Goal: Check status: Check status

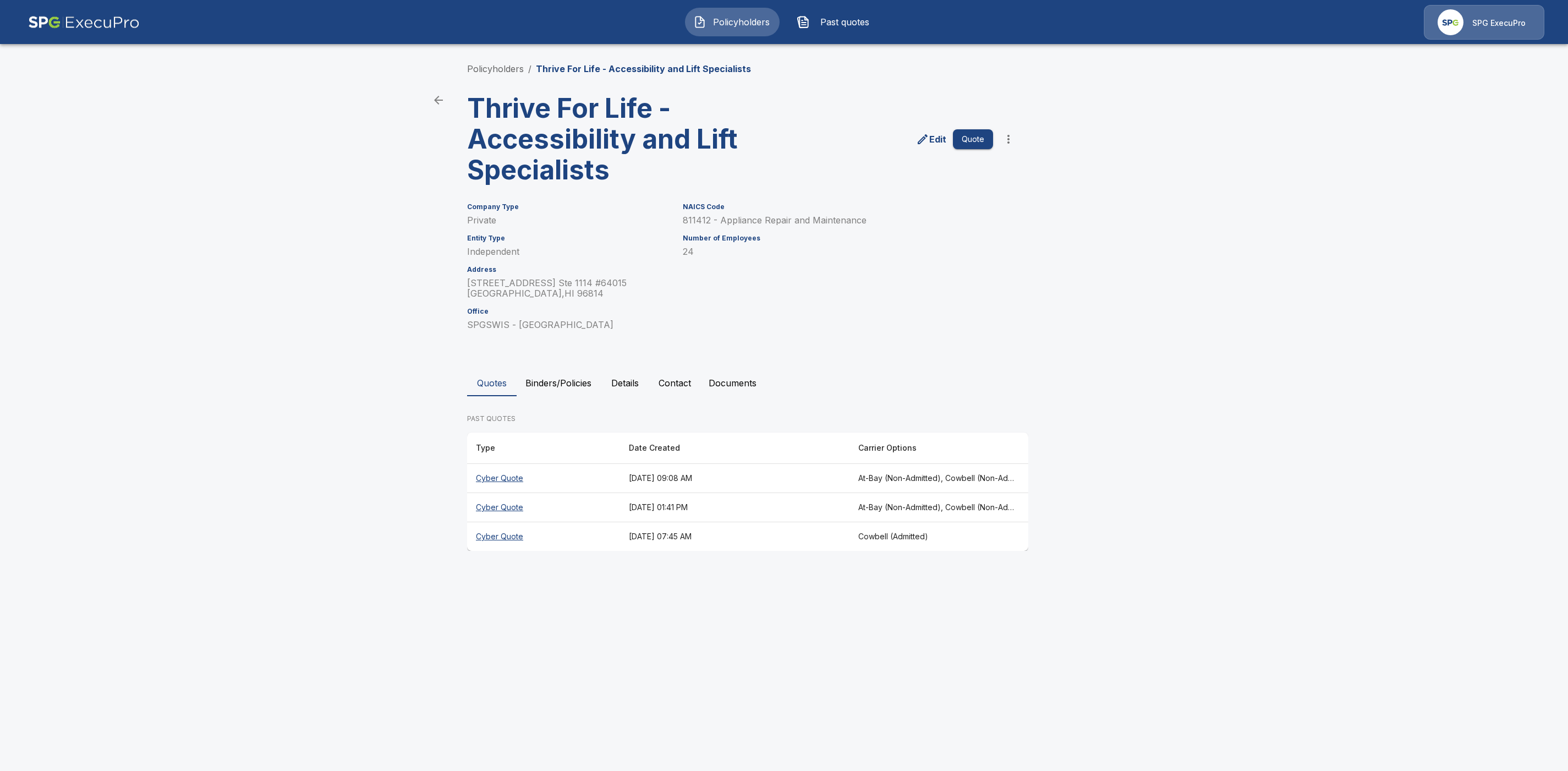
click at [495, 477] on th "Cyber Quote" at bounding box center [543, 479] width 153 height 29
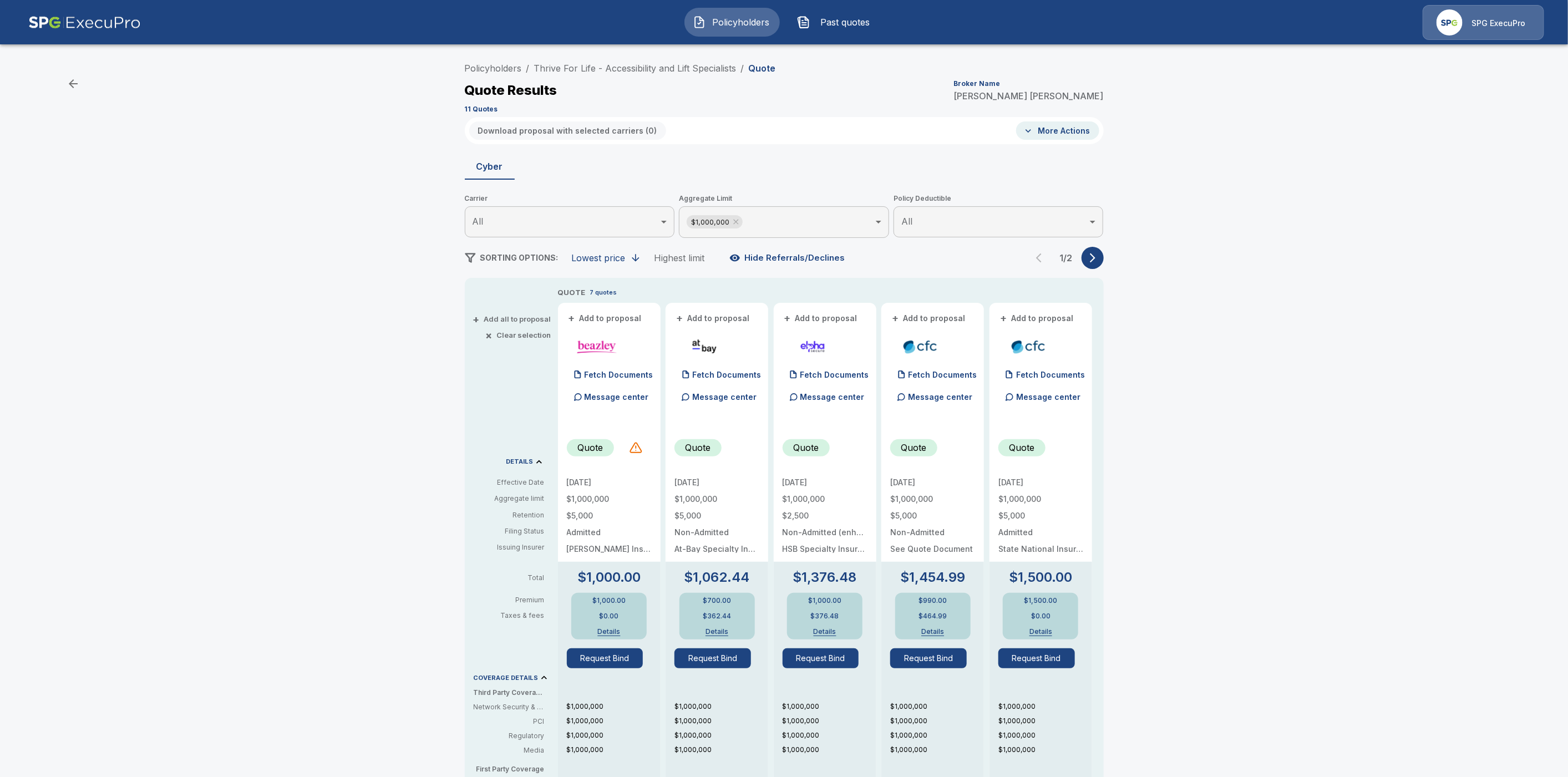
click at [788, 207] on body "Policyholders Past quotes SPG ExecuPro Policyholders / Thrive For Life - Access…" at bounding box center [784, 564] width 1568 height 1128
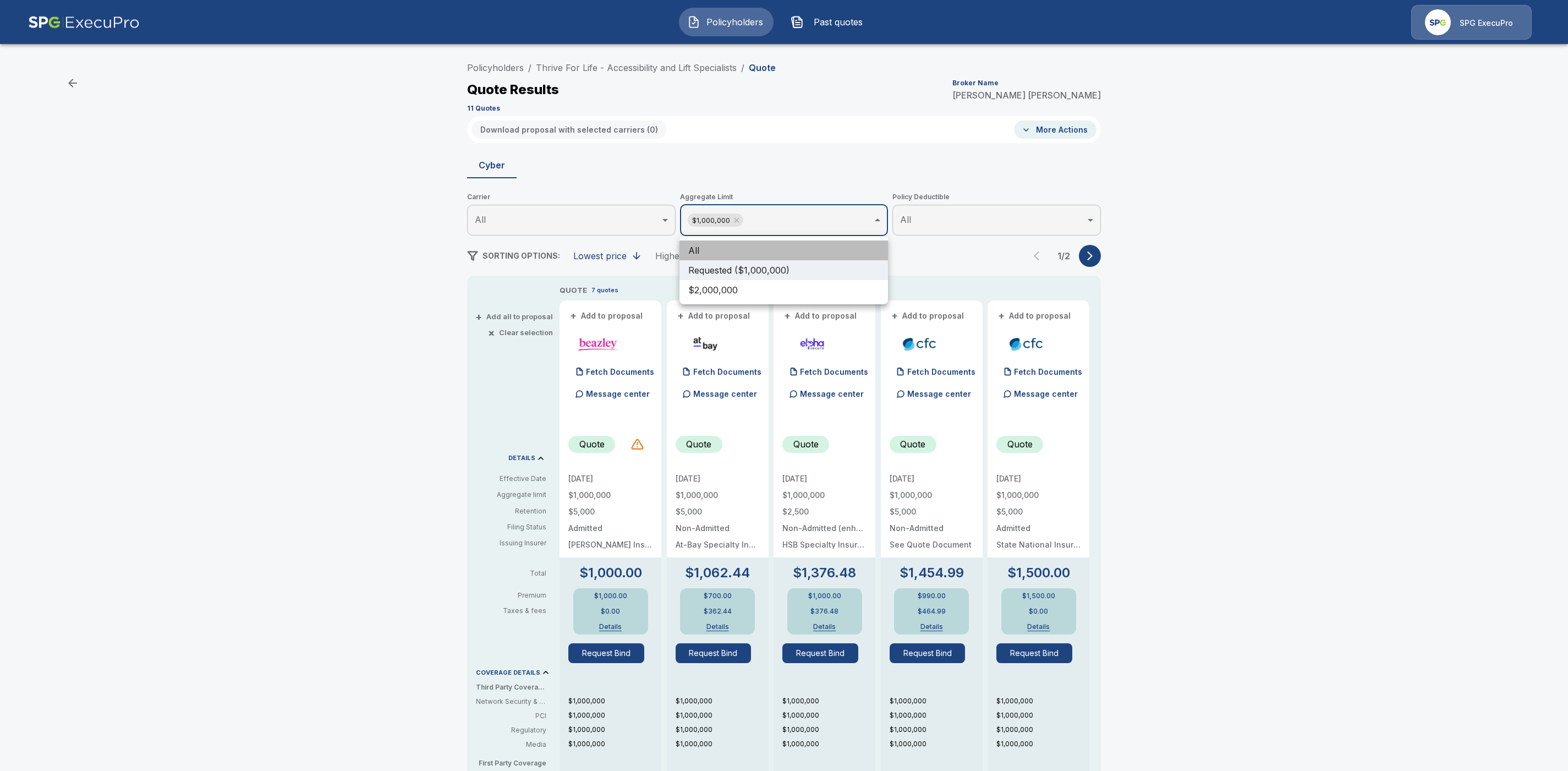
click at [709, 244] on li "All" at bounding box center [784, 250] width 209 height 20
click at [1244, 281] on div at bounding box center [784, 385] width 1568 height 771
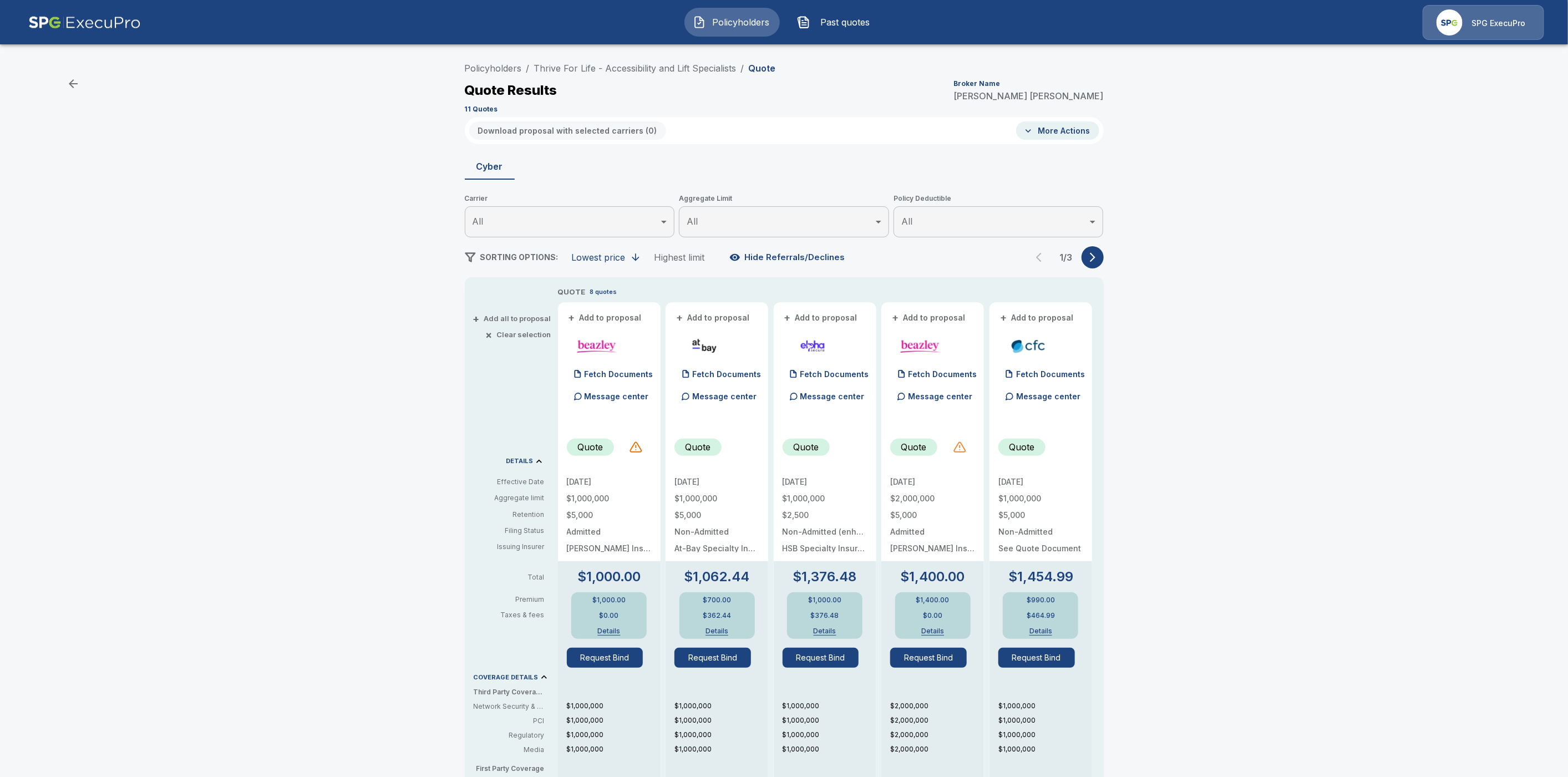
click at [966, 449] on div at bounding box center [960, 447] width 14 height 14
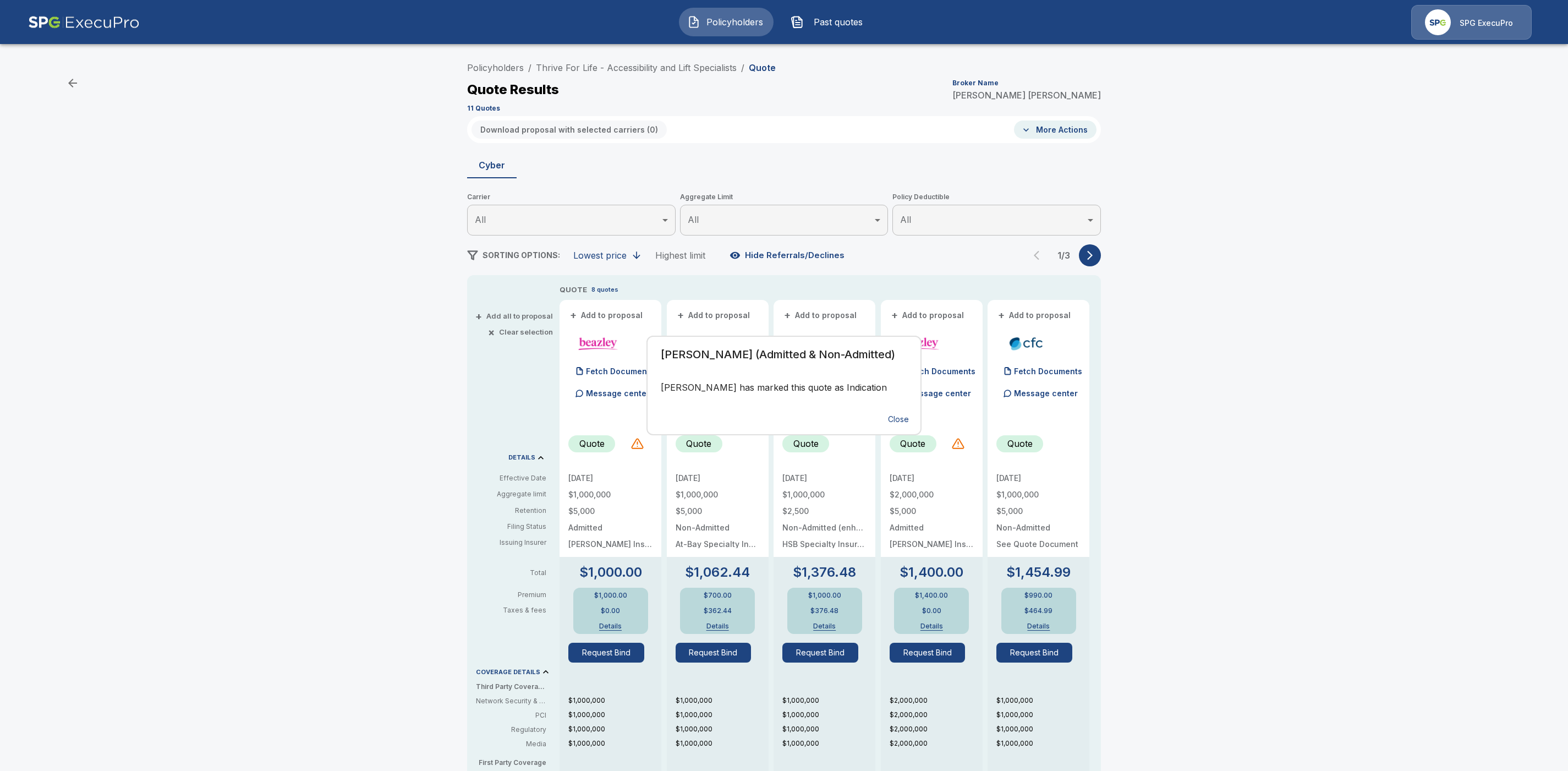
click at [1245, 470] on div "Beazley (Admitted & Non-Admitted) Beazley has marked this quote as Indication C…" at bounding box center [784, 385] width 1568 height 771
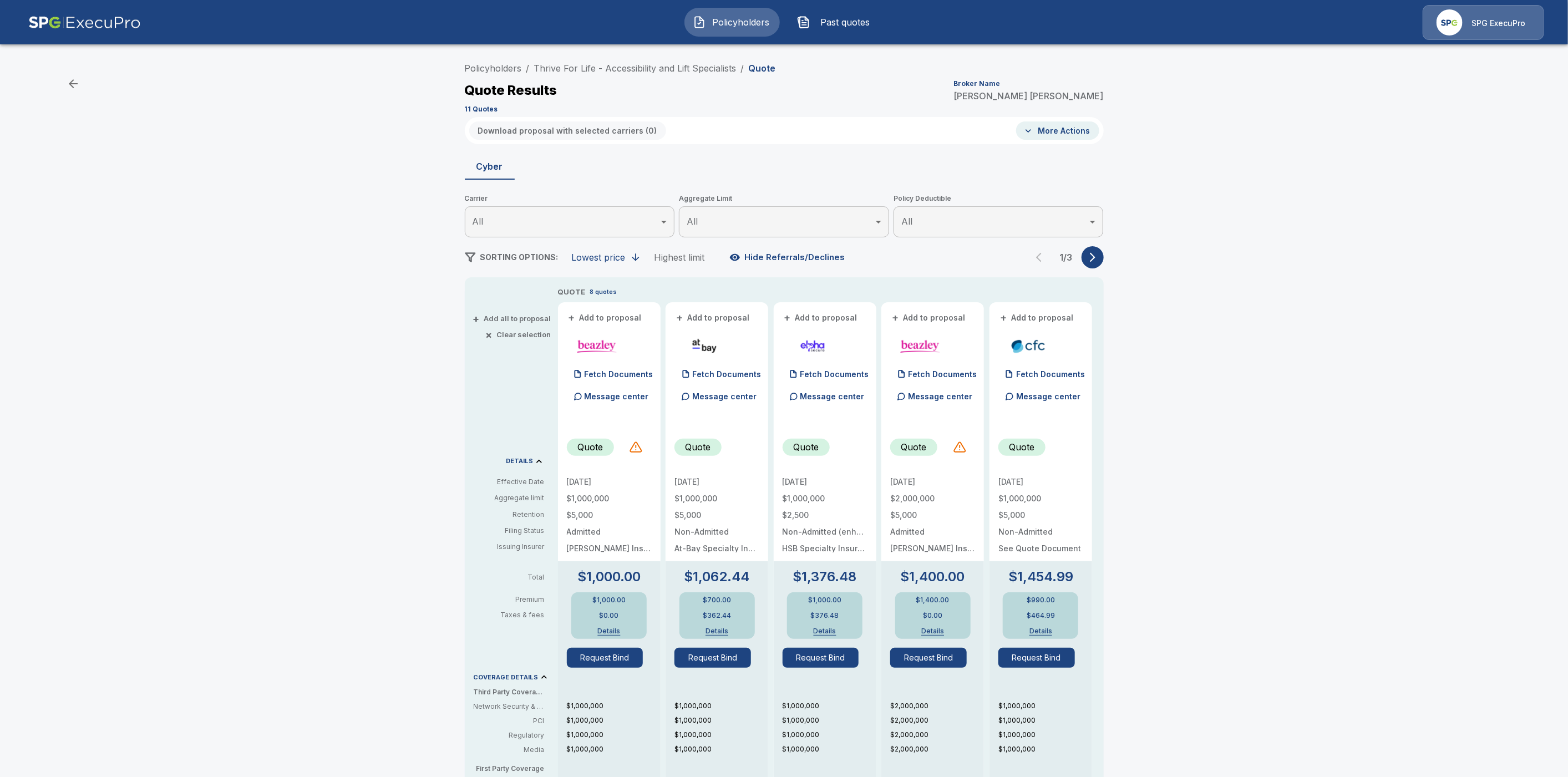
click at [1098, 257] on icon "button" at bounding box center [1092, 257] width 11 height 11
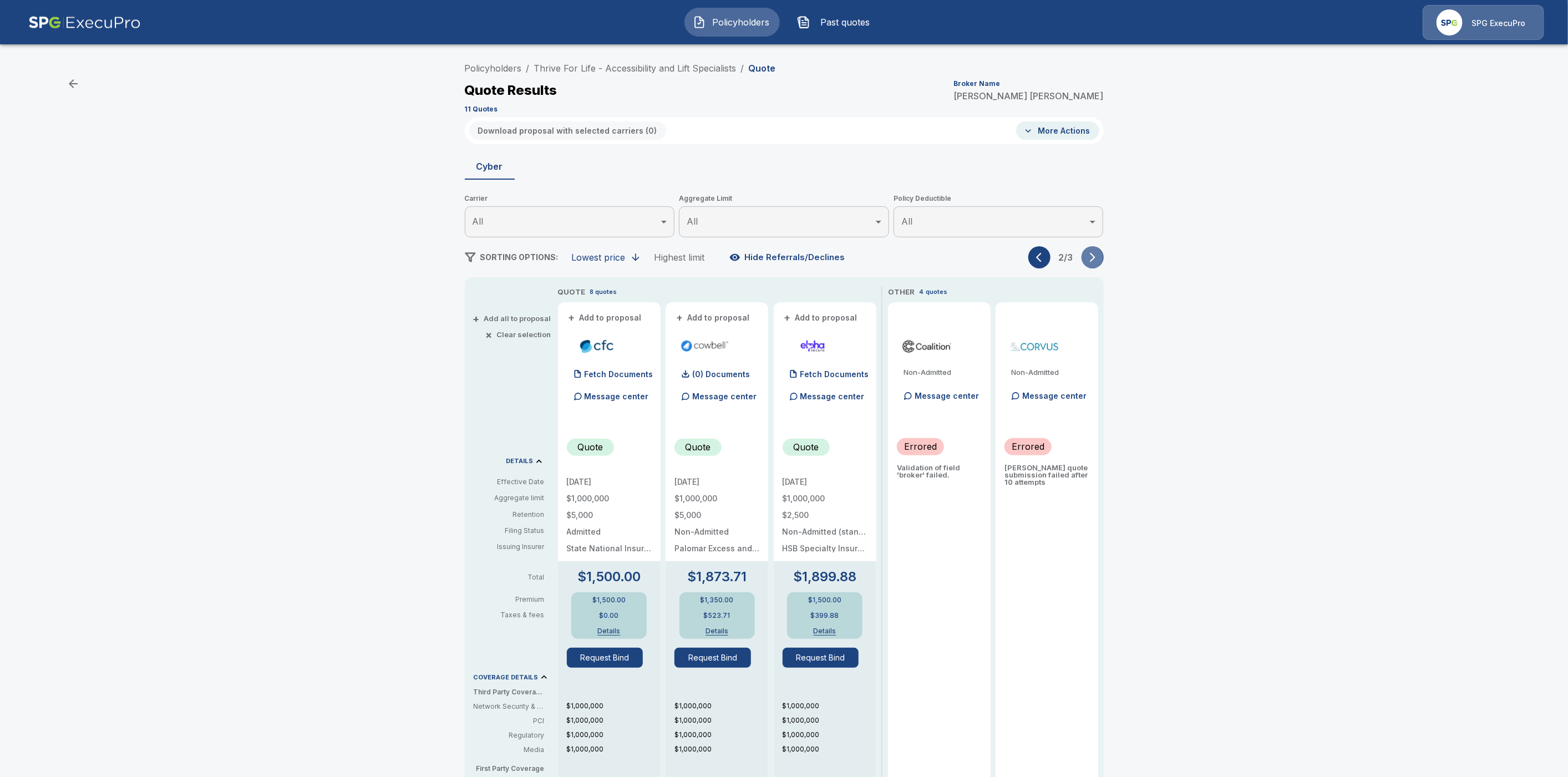
click at [1098, 258] on icon "button" at bounding box center [1092, 257] width 11 height 11
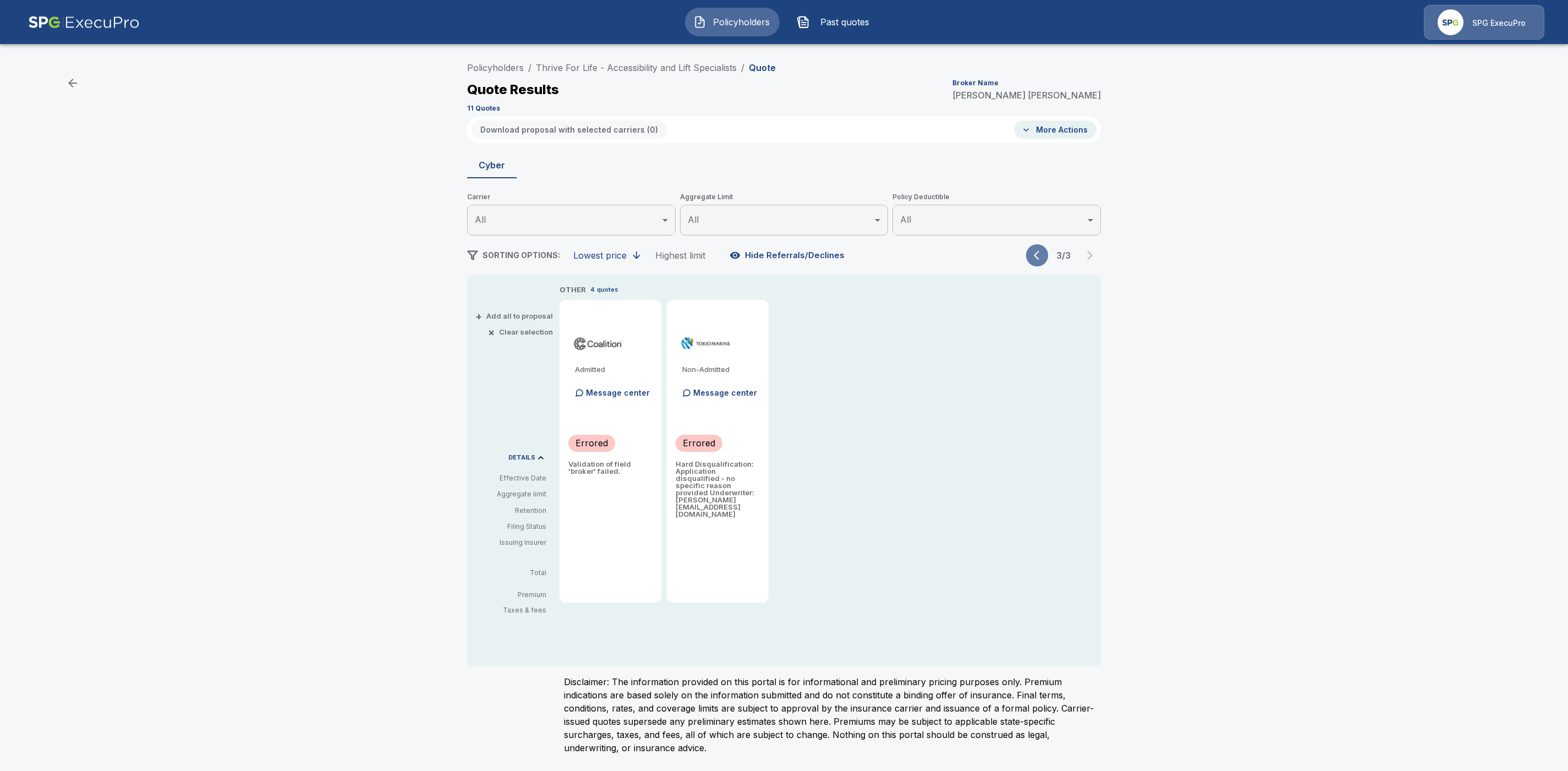
click at [1038, 257] on icon "button" at bounding box center [1039, 255] width 11 height 11
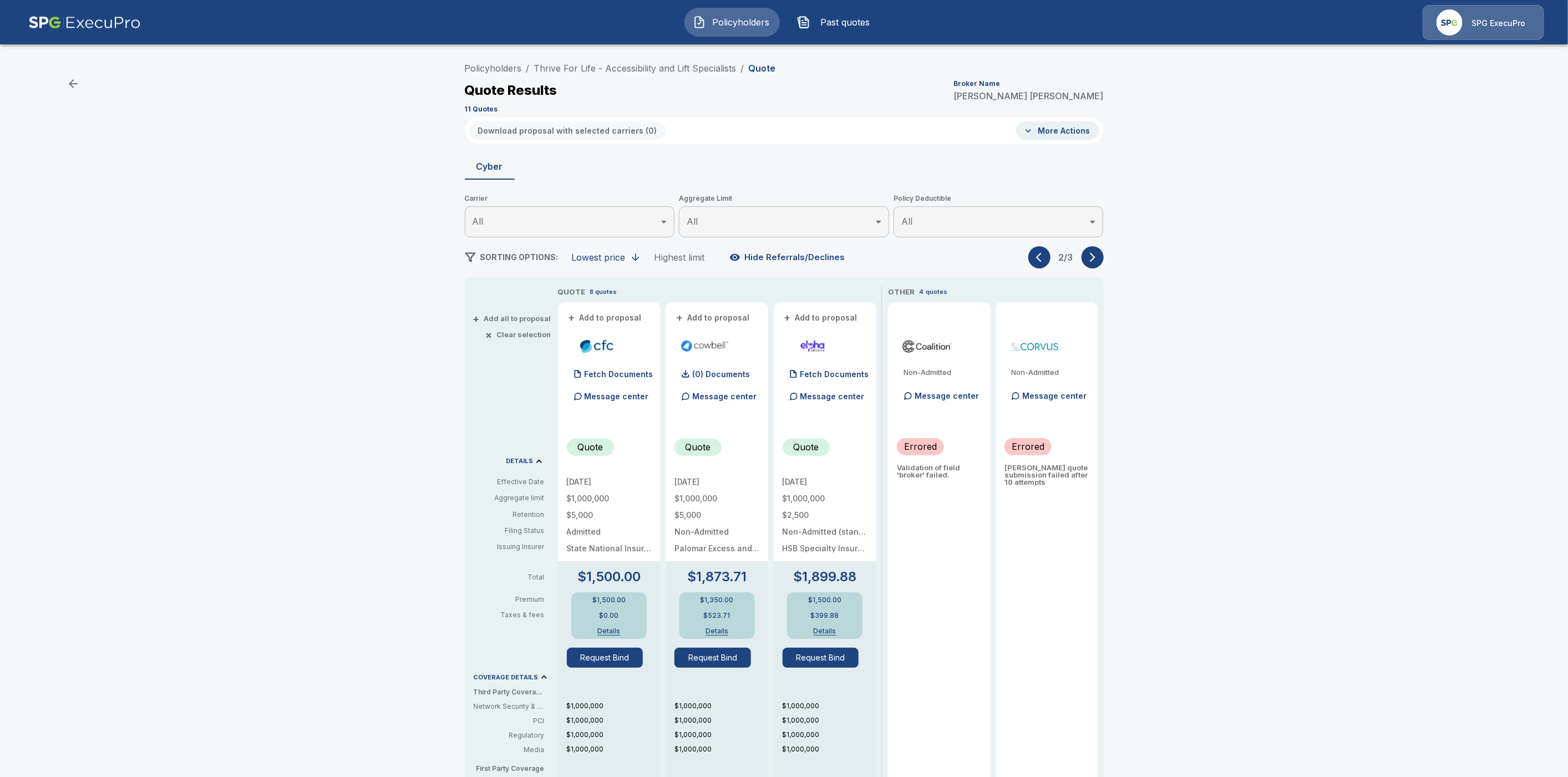
click at [1041, 258] on icon "button" at bounding box center [1038, 257] width 6 height 9
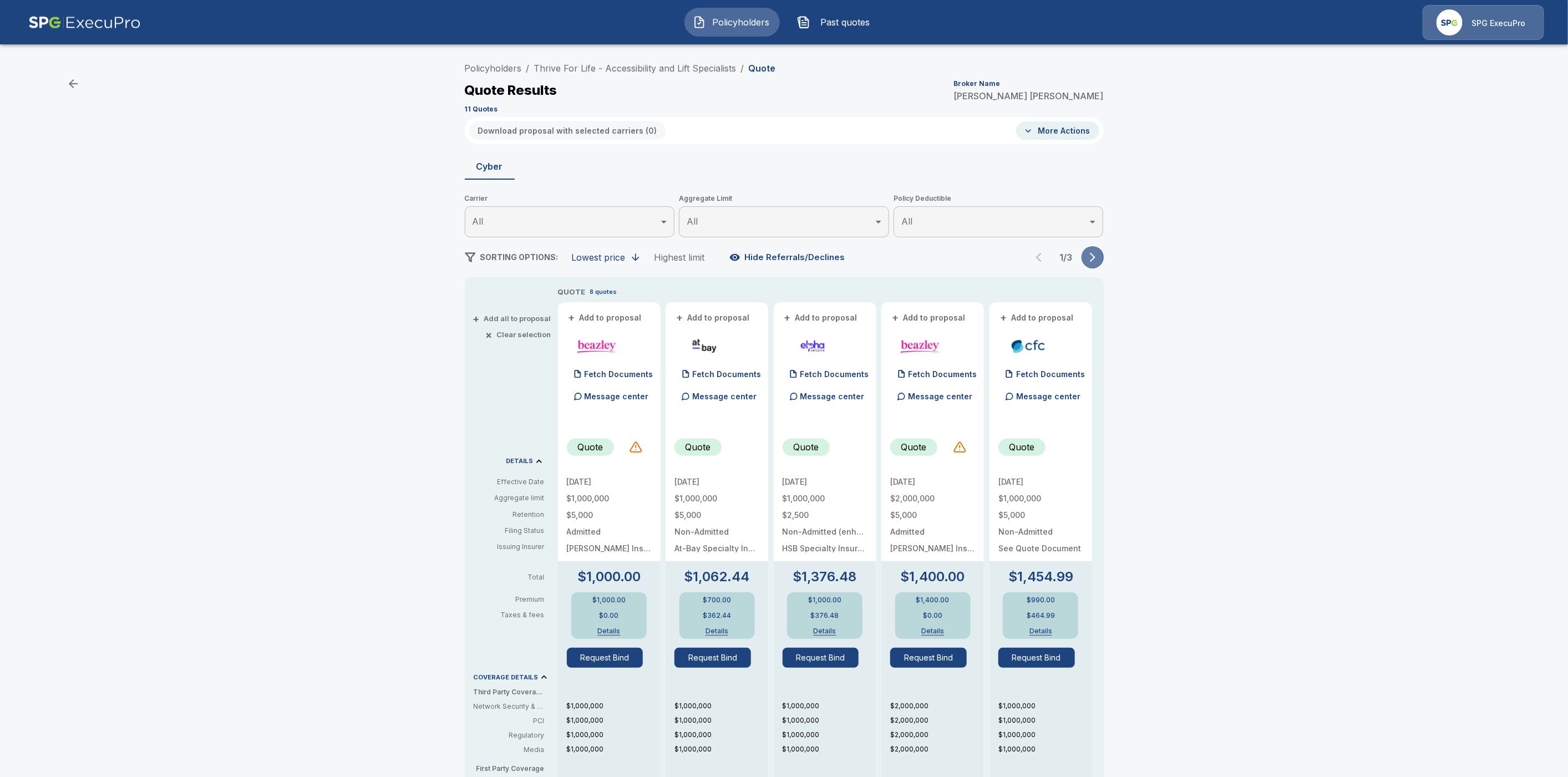
click at [1104, 260] on button "button" at bounding box center [1092, 257] width 22 height 22
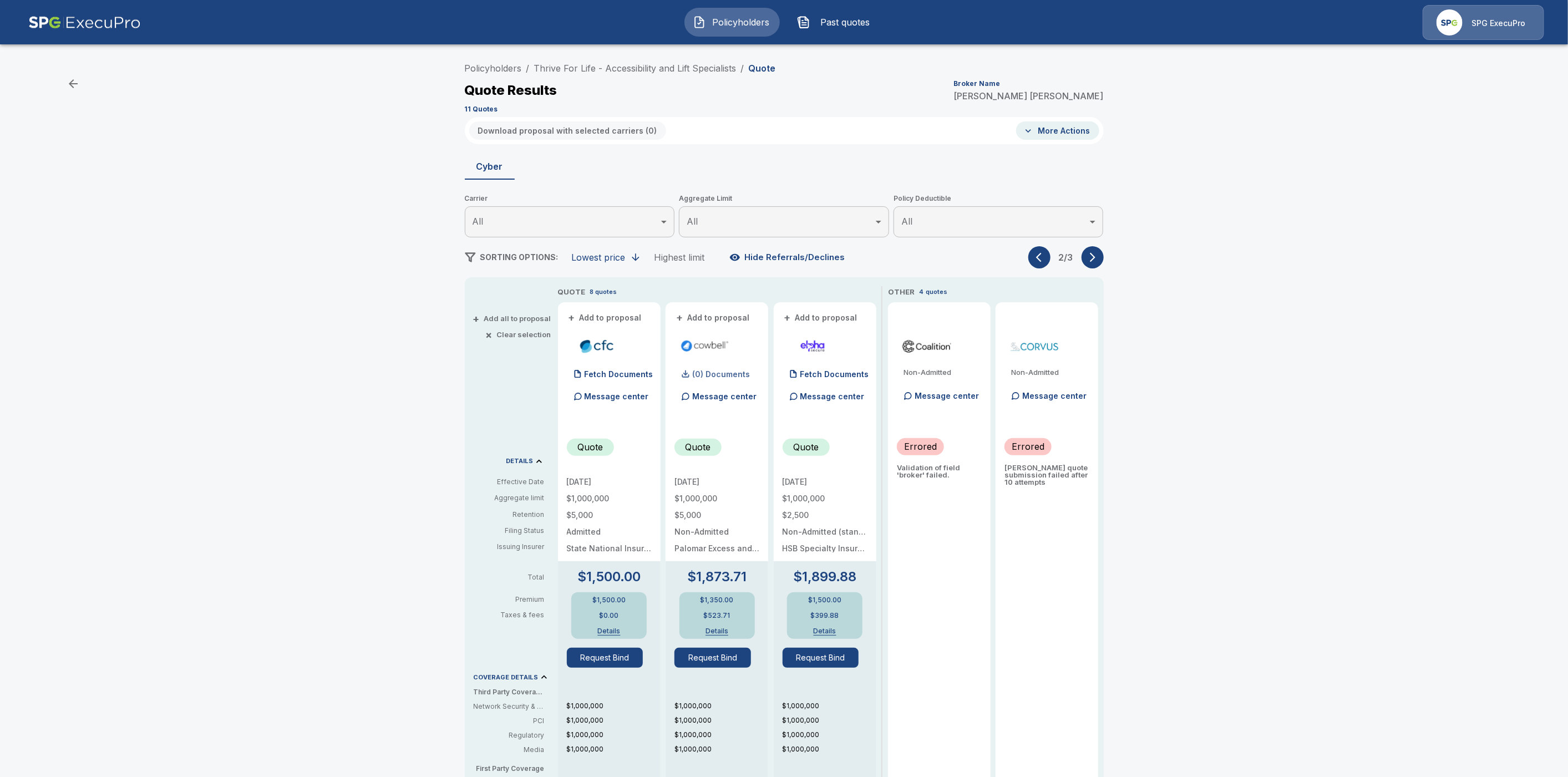
click at [737, 376] on p "(0) Documents" at bounding box center [721, 374] width 58 height 8
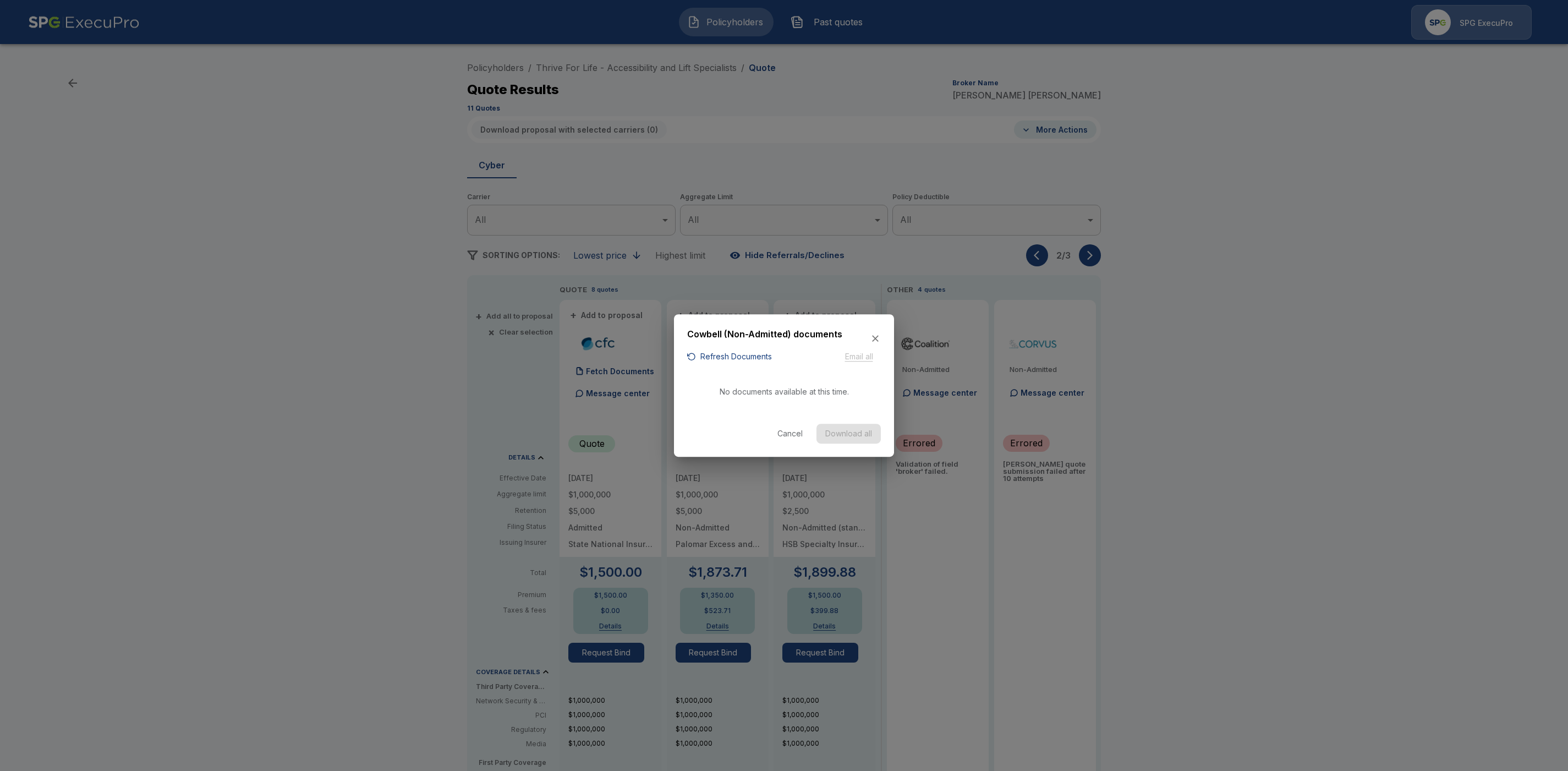
click at [753, 355] on button "Refresh Documents" at bounding box center [729, 357] width 85 height 14
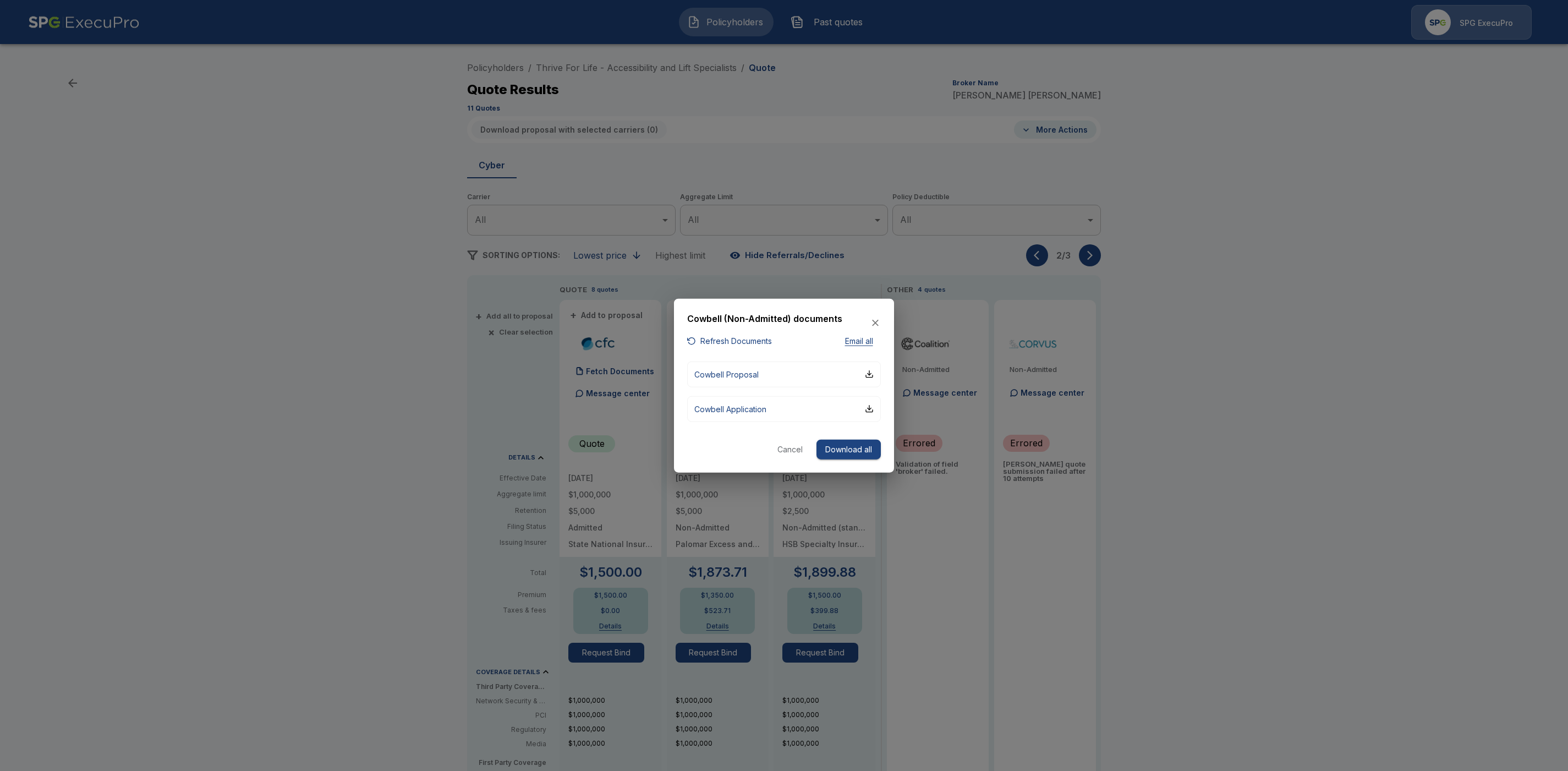
click at [877, 321] on icon "button" at bounding box center [875, 323] width 7 height 7
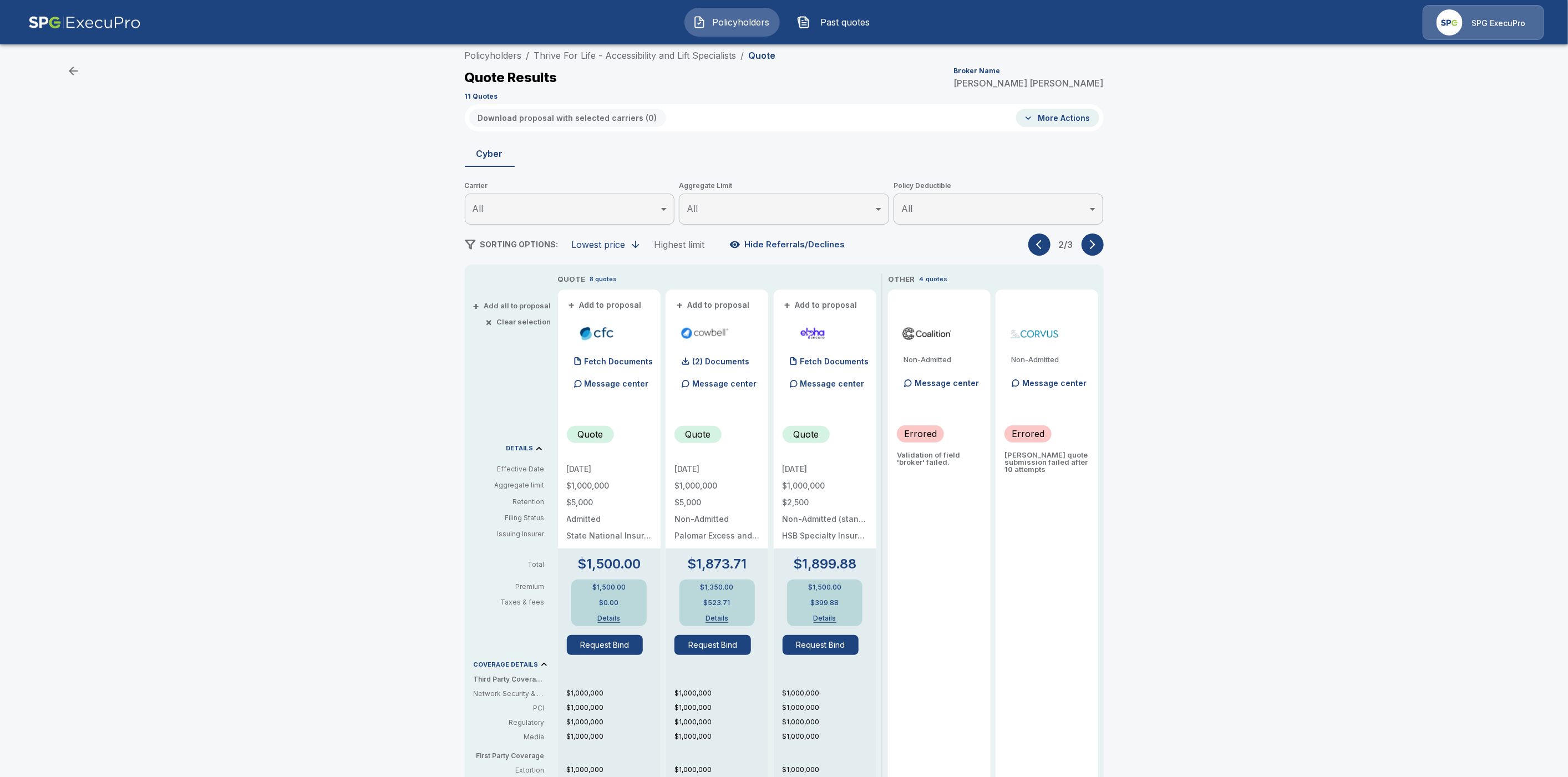
scroll to position [14, 0]
click at [1077, 111] on button "More Actions" at bounding box center [1057, 118] width 83 height 18
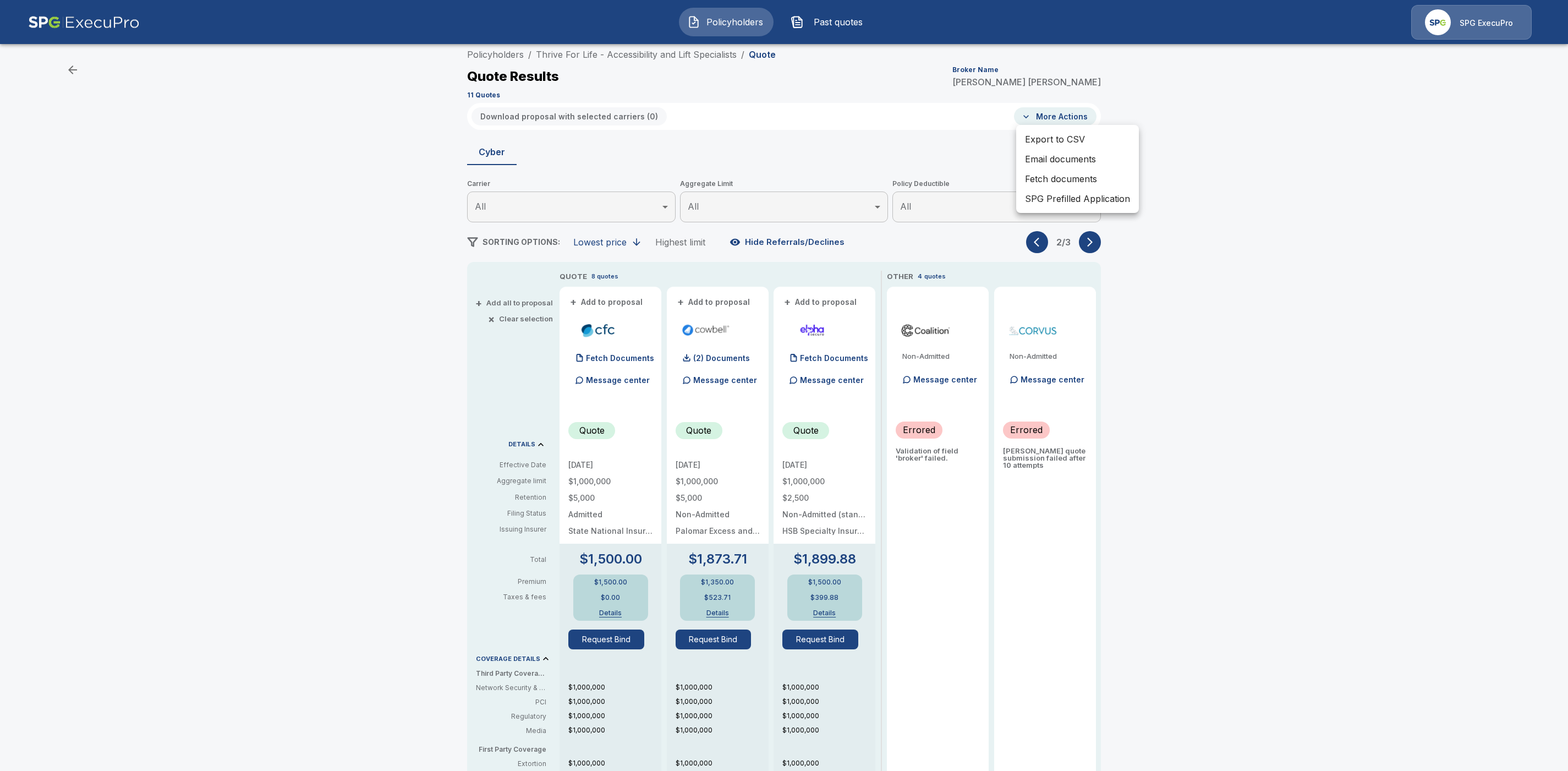
click at [1082, 177] on li "Fetch documents" at bounding box center [1077, 179] width 123 height 20
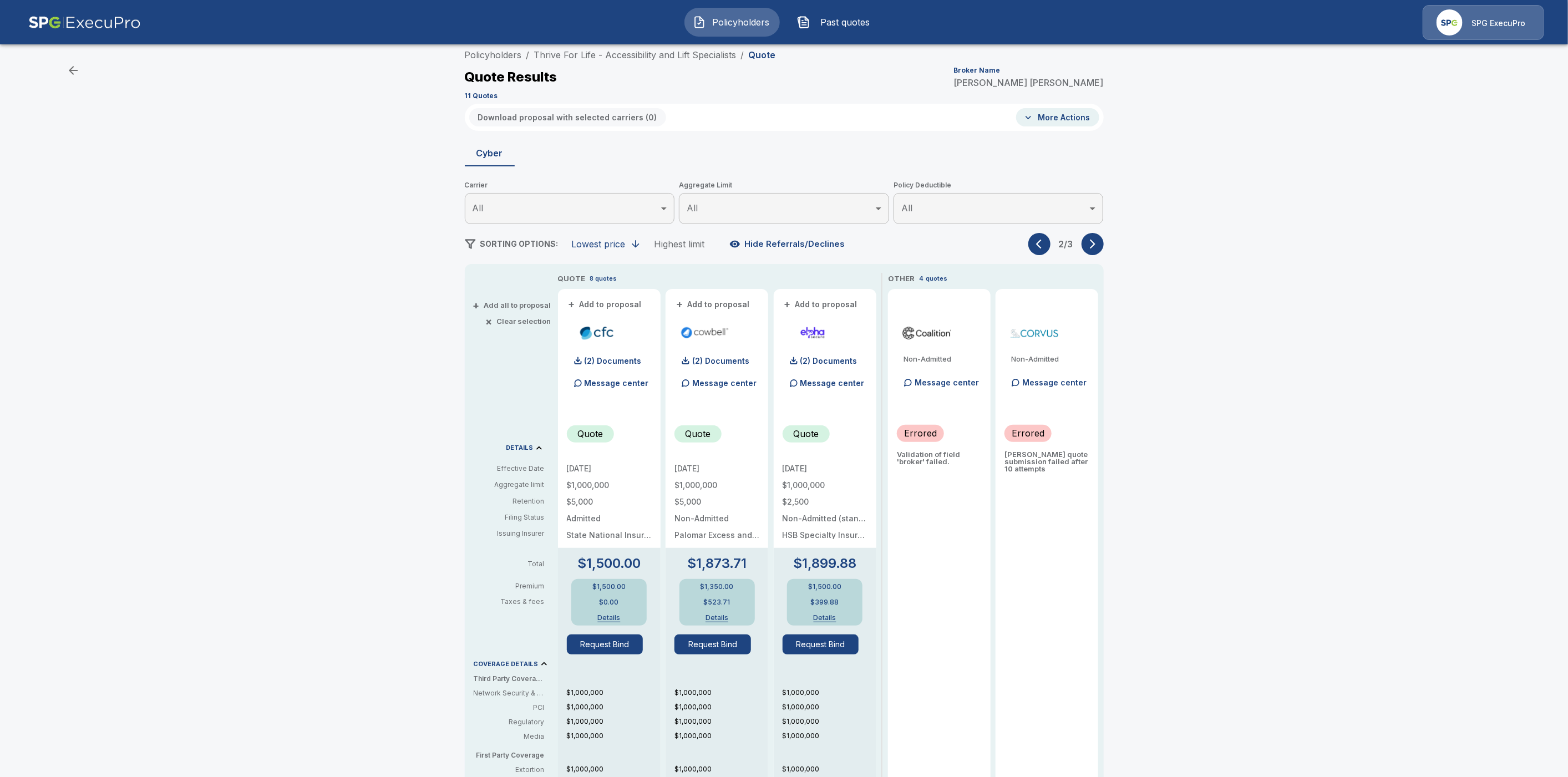
click at [1096, 241] on icon "button" at bounding box center [1092, 244] width 6 height 9
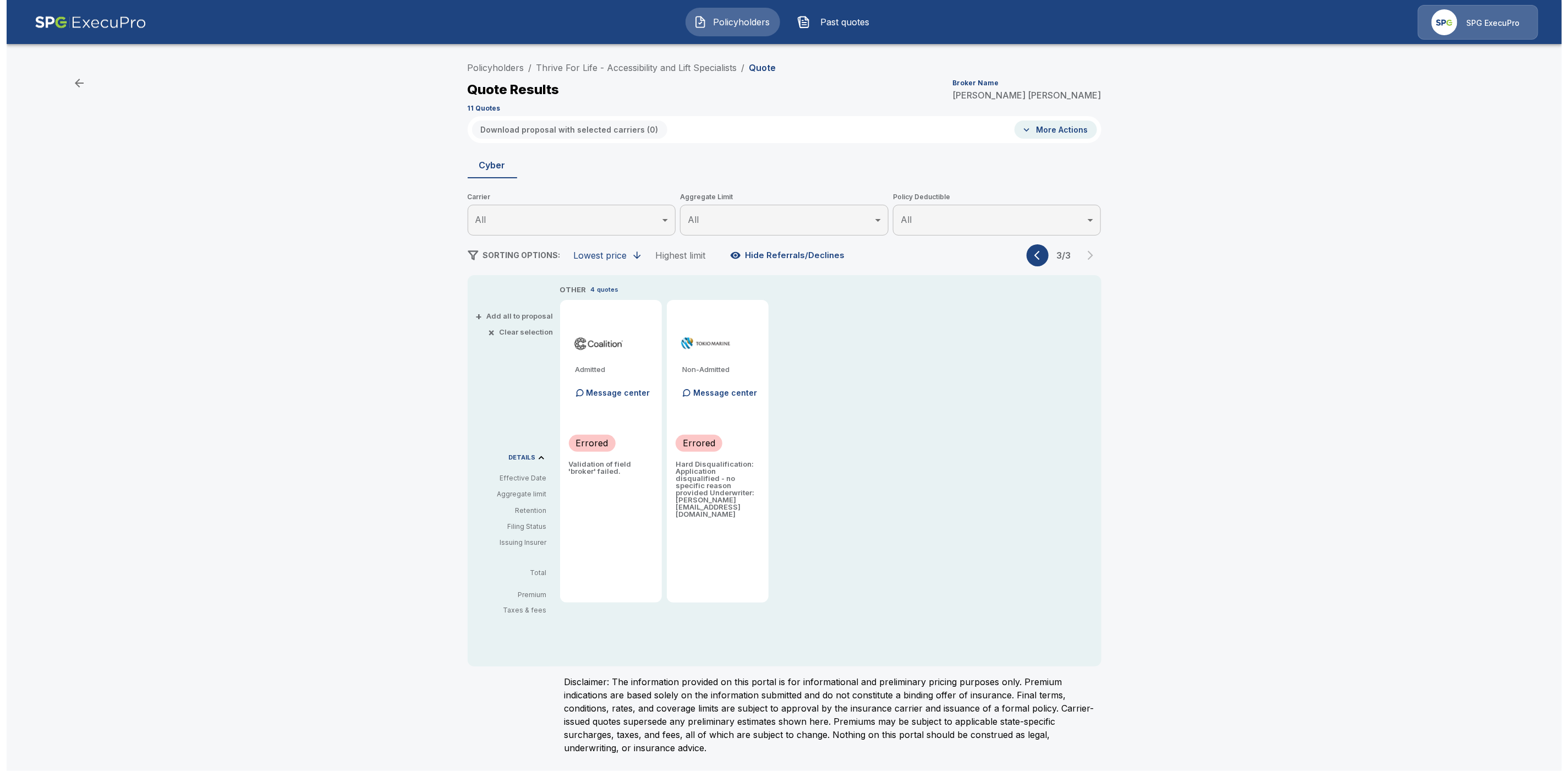
scroll to position [0, 0]
click at [1037, 255] on icon "button" at bounding box center [1039, 255] width 11 height 11
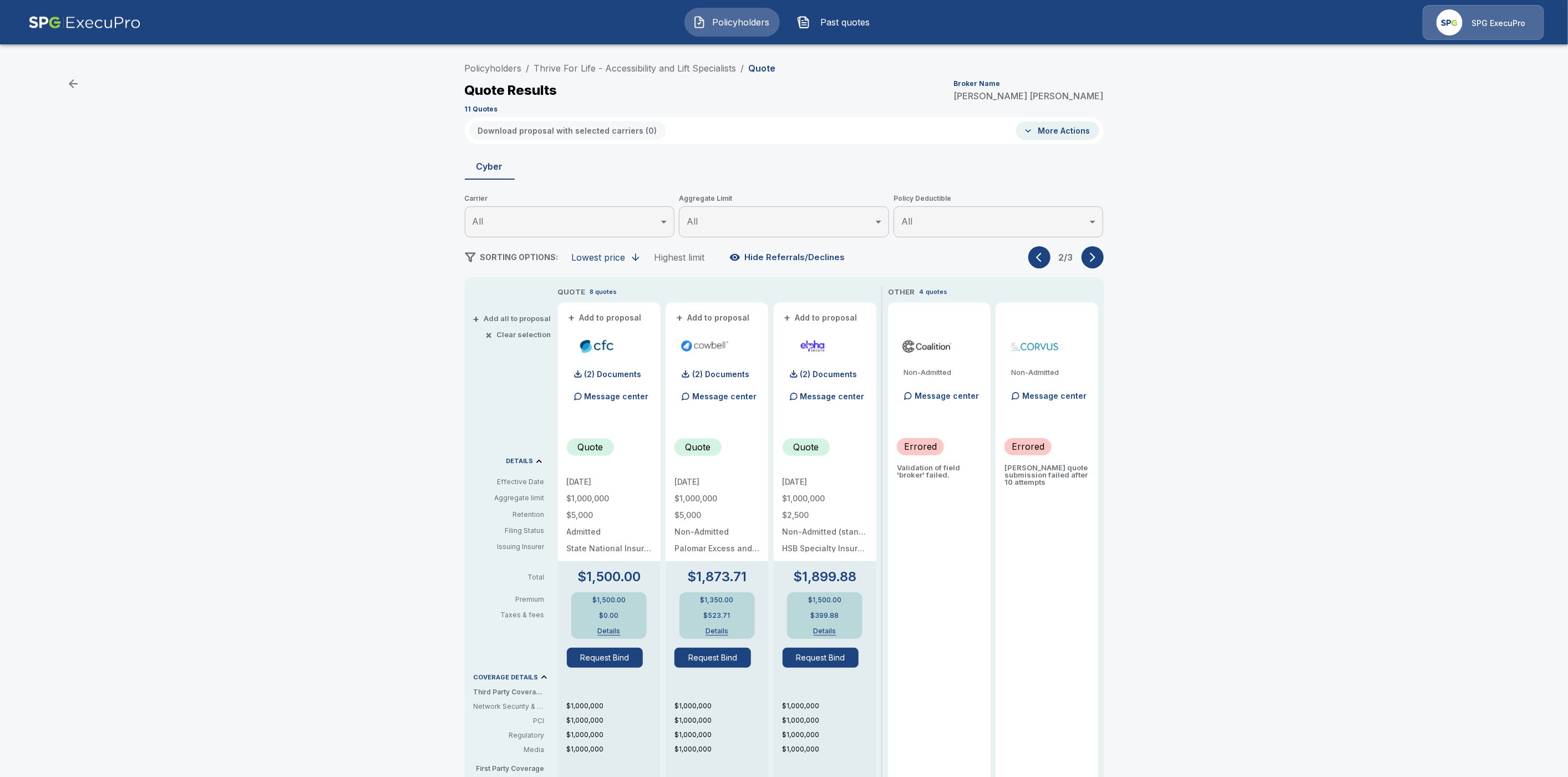
click at [1098, 261] on icon "button" at bounding box center [1092, 257] width 11 height 11
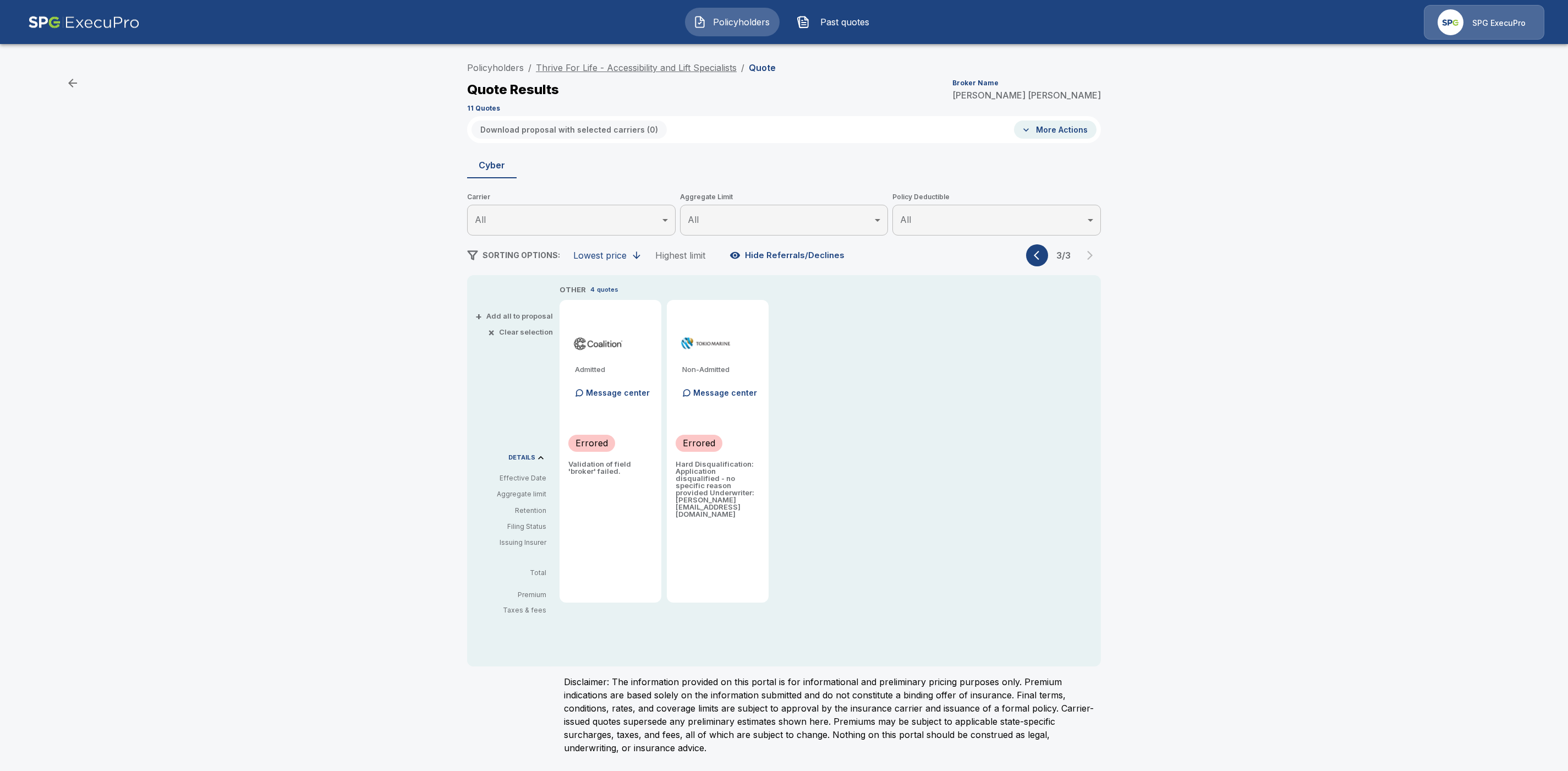
click at [590, 67] on link "Thrive For Life - Accessibility and Lift Specialists" at bounding box center [636, 68] width 201 height 11
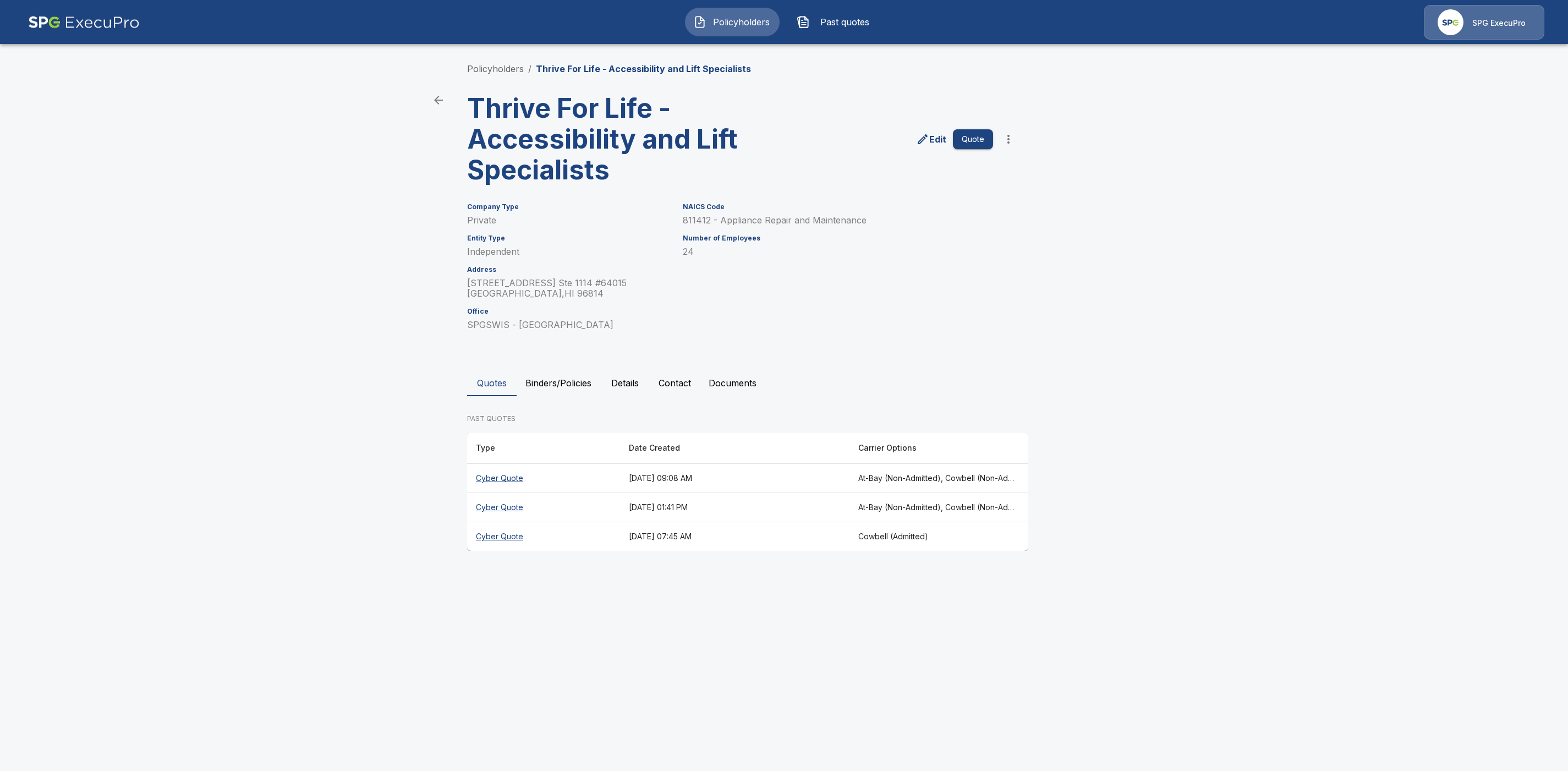
drag, startPoint x: 487, startPoint y: 534, endPoint x: 589, endPoint y: 575, distance: 109.9
click at [488, 534] on th "Cyber Quote" at bounding box center [543, 537] width 153 height 29
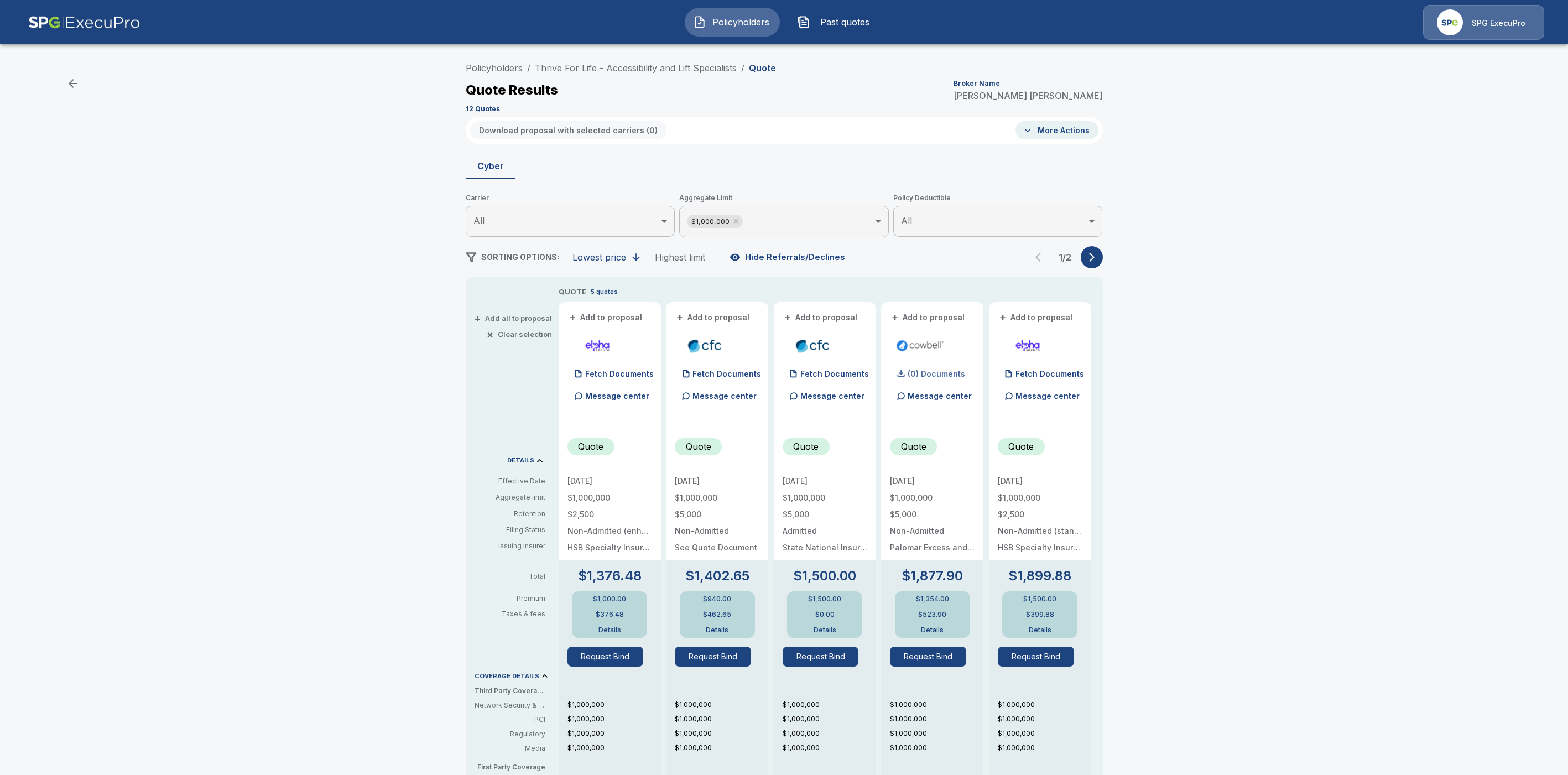
click at [924, 371] on p "(0) Documents" at bounding box center [937, 374] width 58 height 8
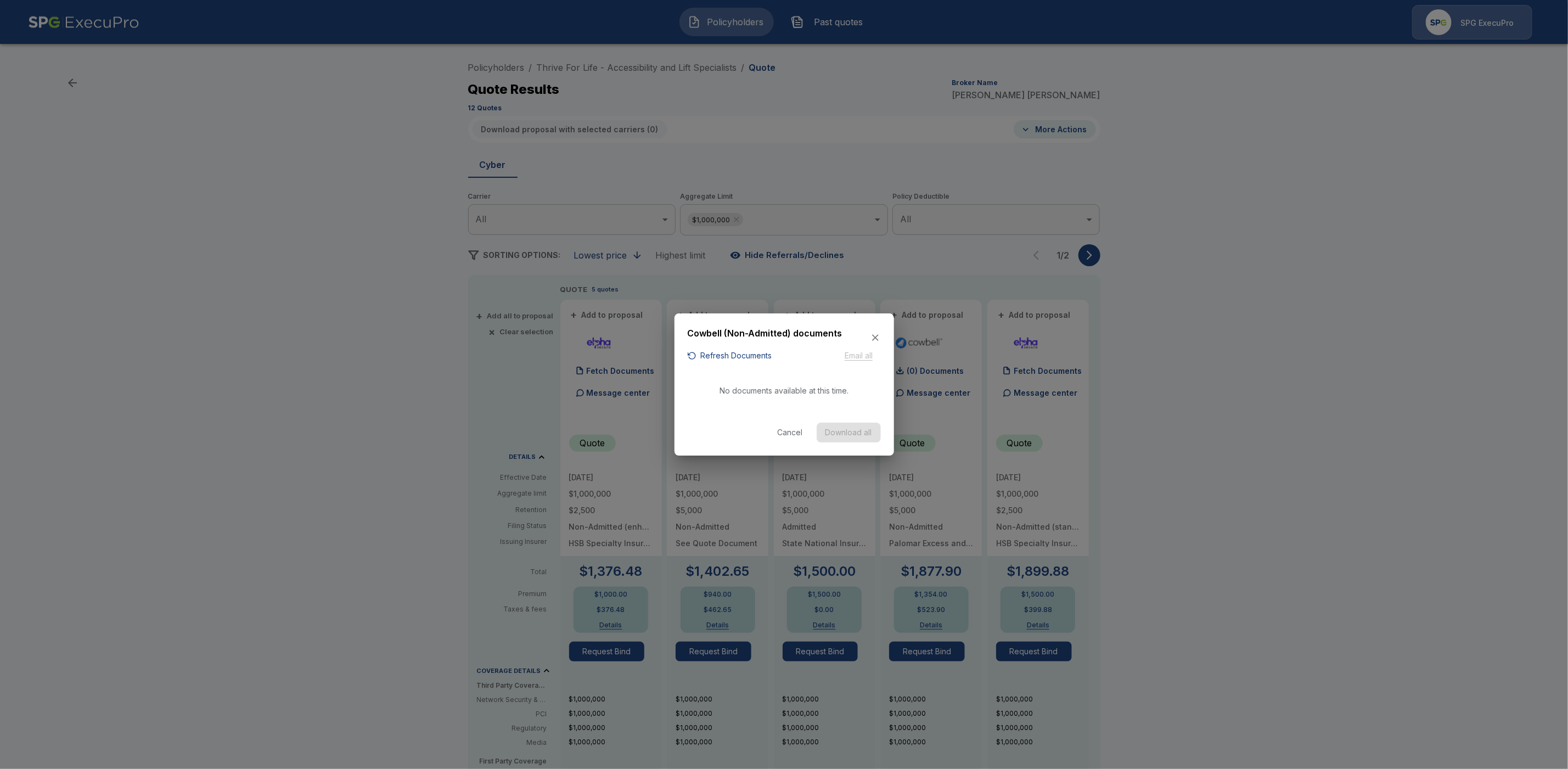
click at [730, 354] on button "Refresh Documents" at bounding box center [730, 356] width 85 height 14
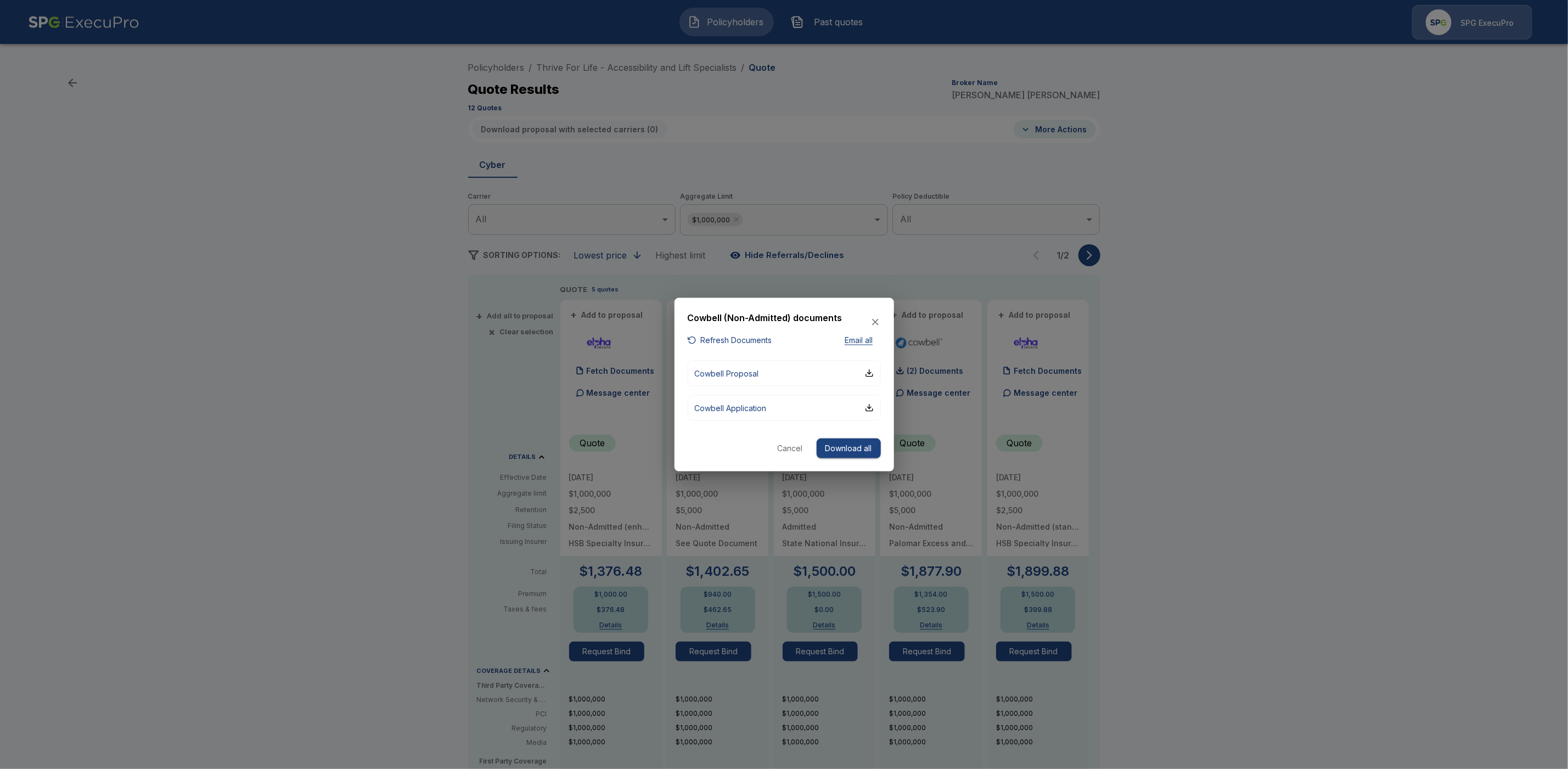
click at [875, 320] on icon "button" at bounding box center [875, 322] width 11 height 11
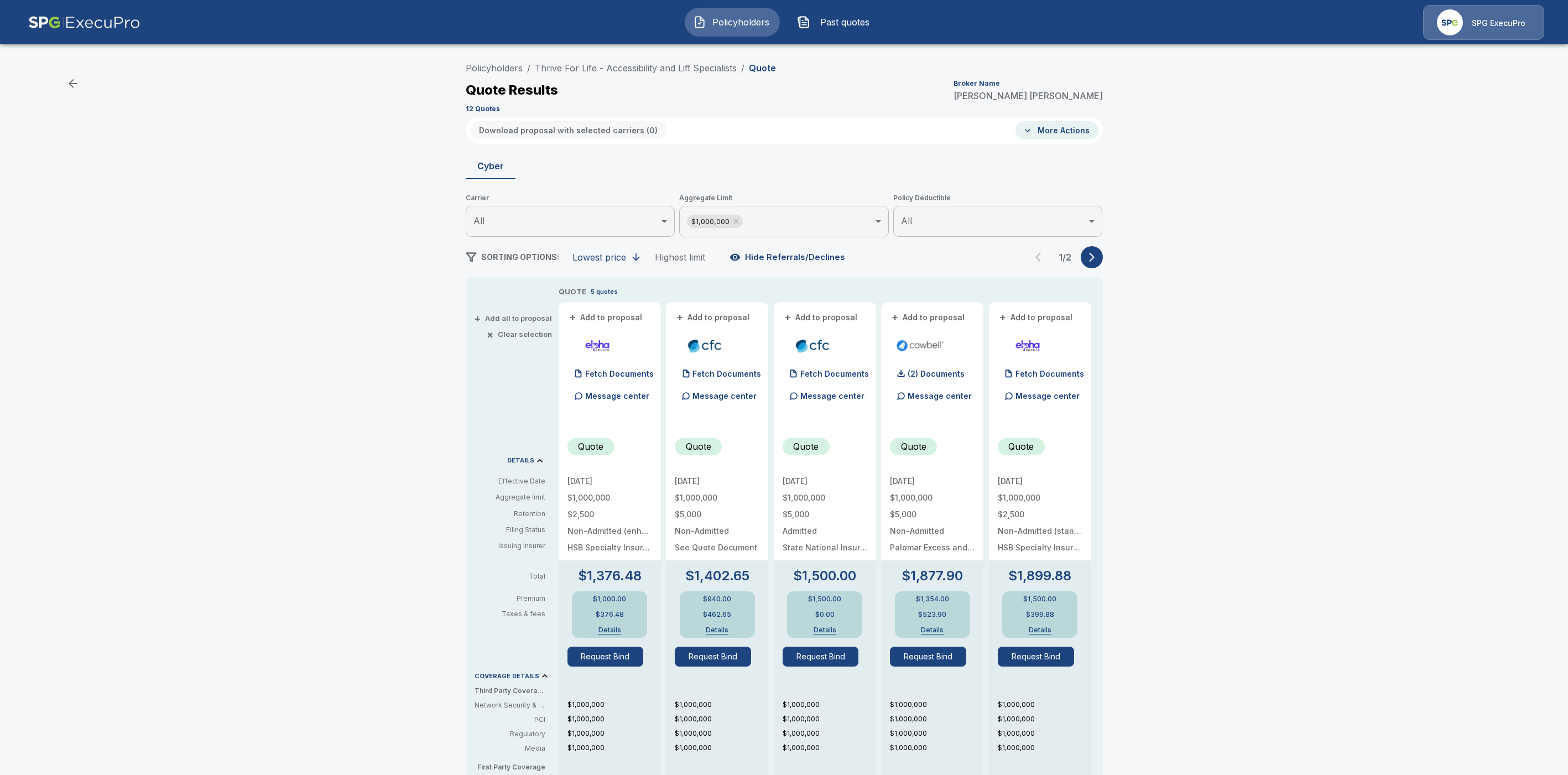
click at [796, 226] on body "Policyholders Past quotes SPG ExecuPro Policyholders / Thrive For Life - Access…" at bounding box center [784, 563] width 1568 height 1125
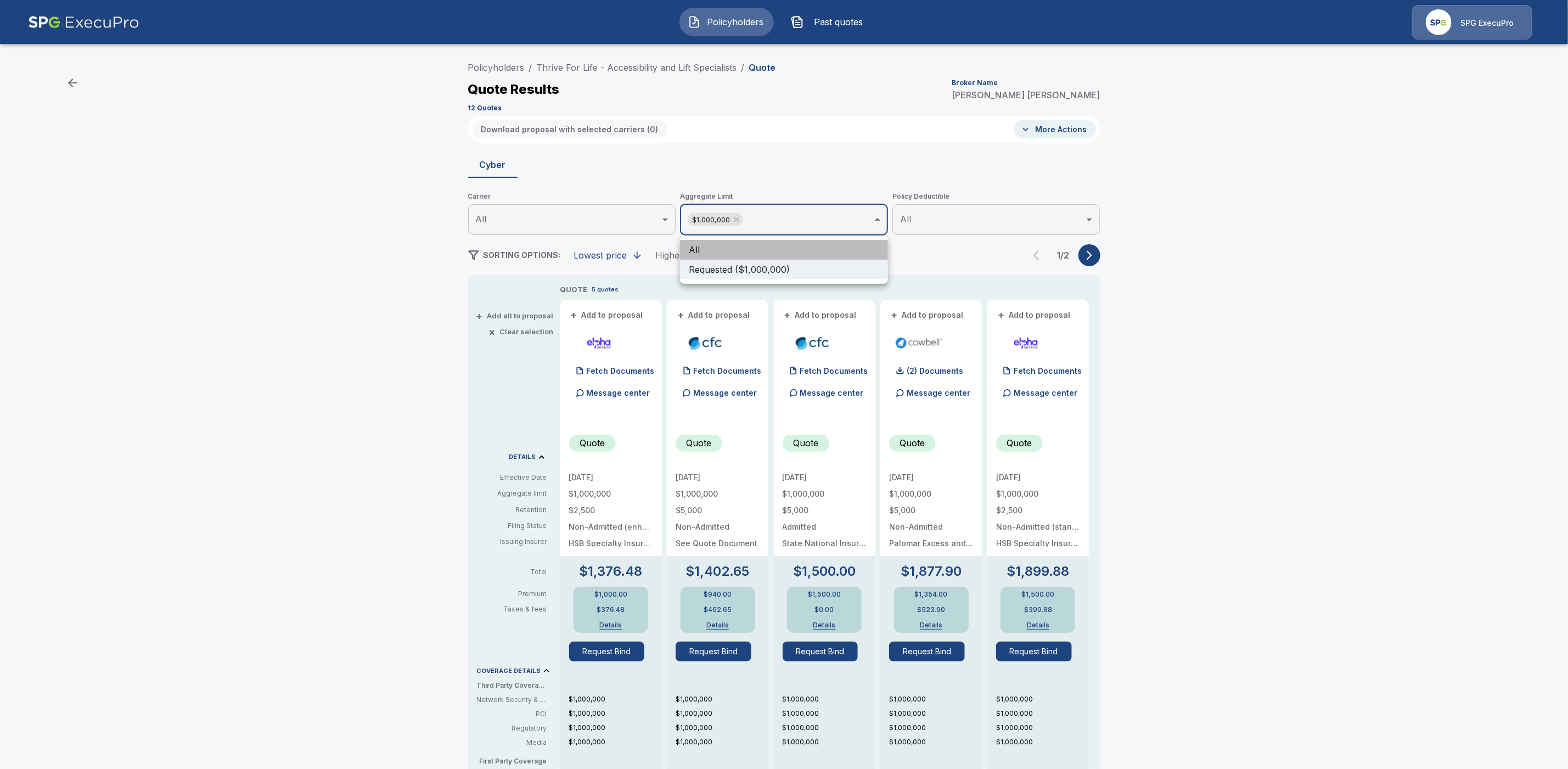
click at [763, 248] on li "All" at bounding box center [784, 250] width 208 height 19
drag, startPoint x: 1233, startPoint y: 339, endPoint x: 1152, endPoint y: 269, distance: 107.1
click at [1233, 339] on div at bounding box center [784, 384] width 1568 height 769
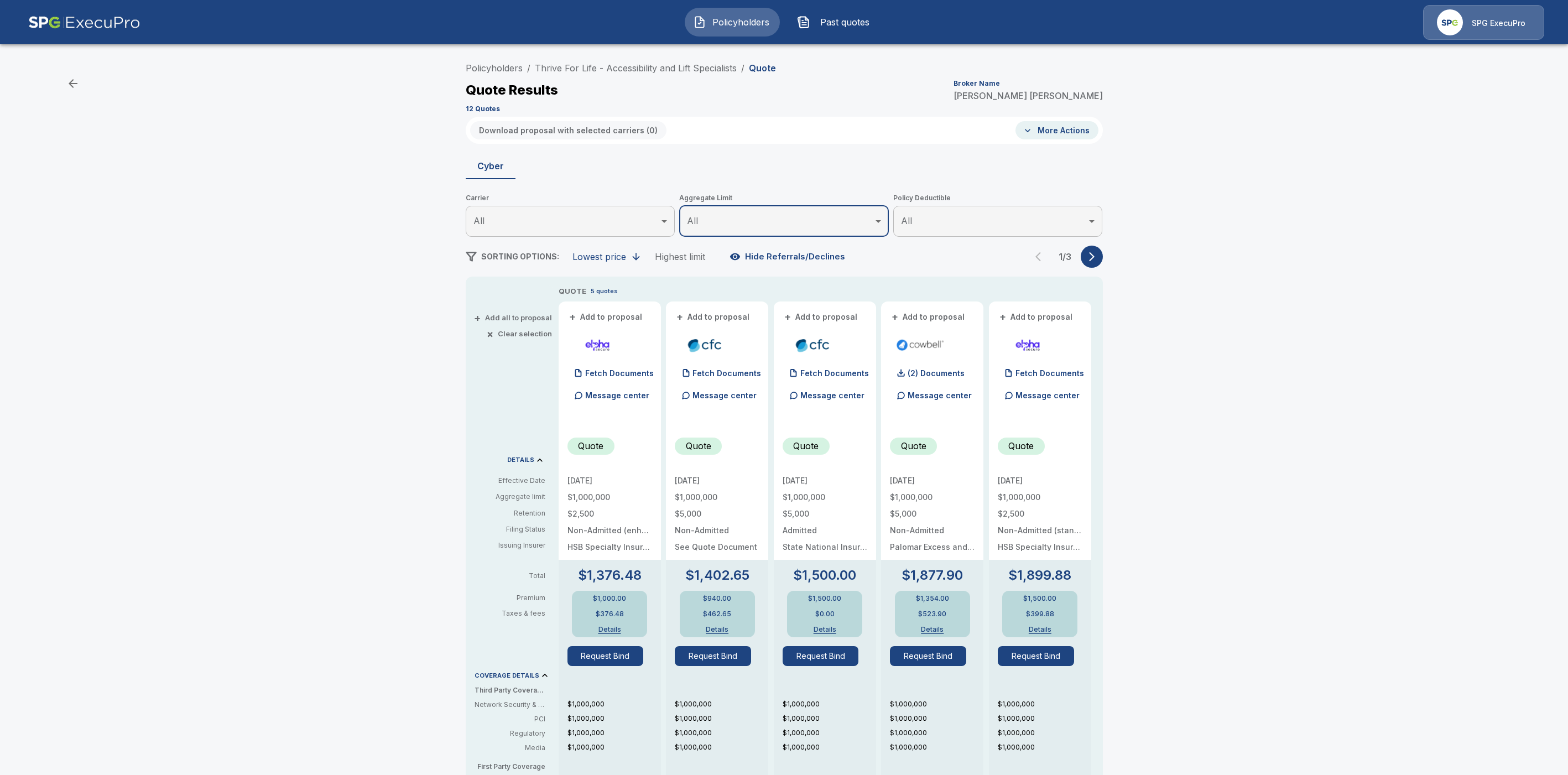
click at [1101, 250] on button "button" at bounding box center [1092, 256] width 22 height 22
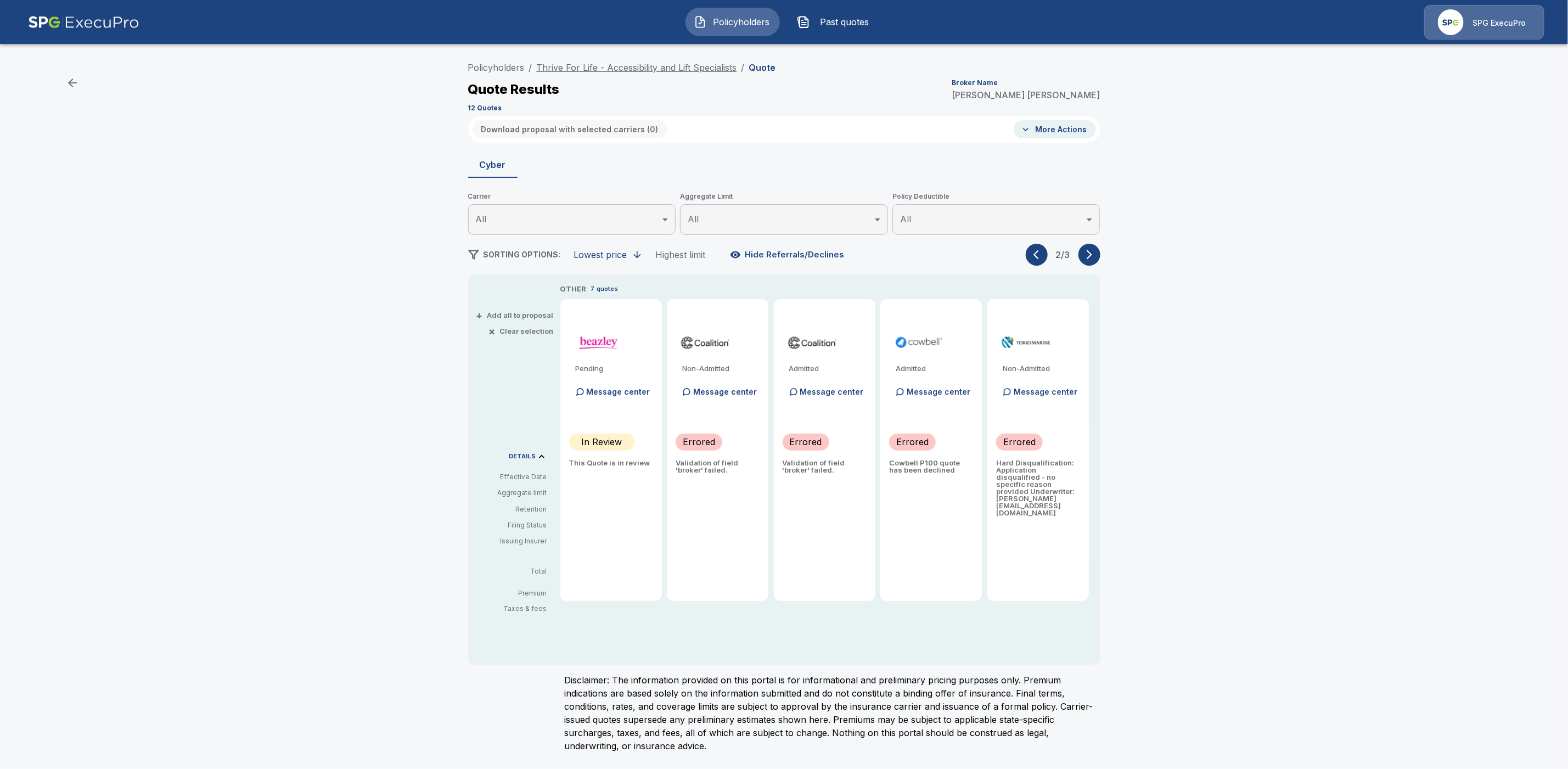
click at [646, 70] on link "Thrive For Life - Accessibility and Lift Specialists" at bounding box center [637, 68] width 200 height 11
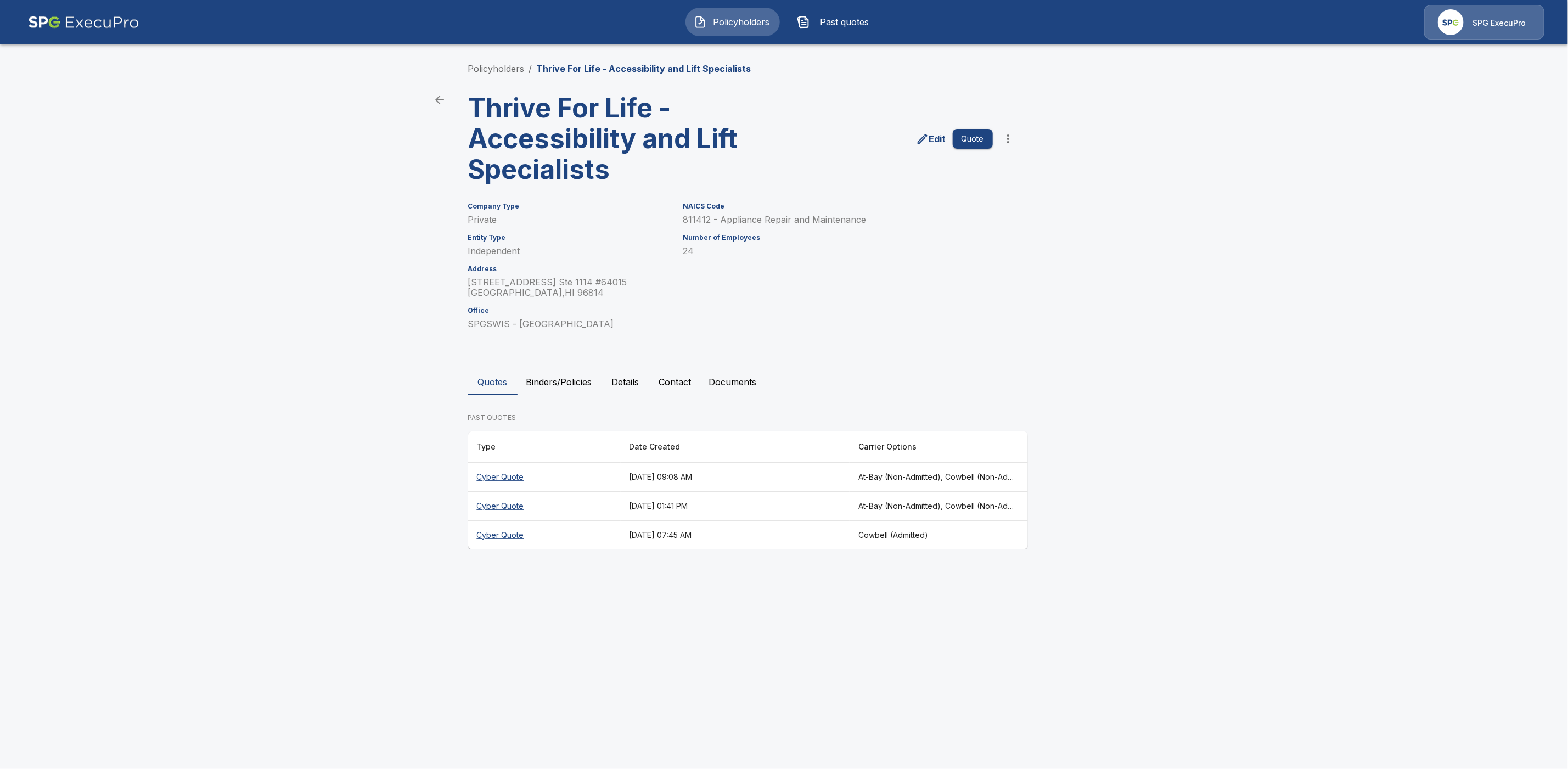
click at [521, 477] on th "Cyber Quote" at bounding box center [544, 477] width 153 height 29
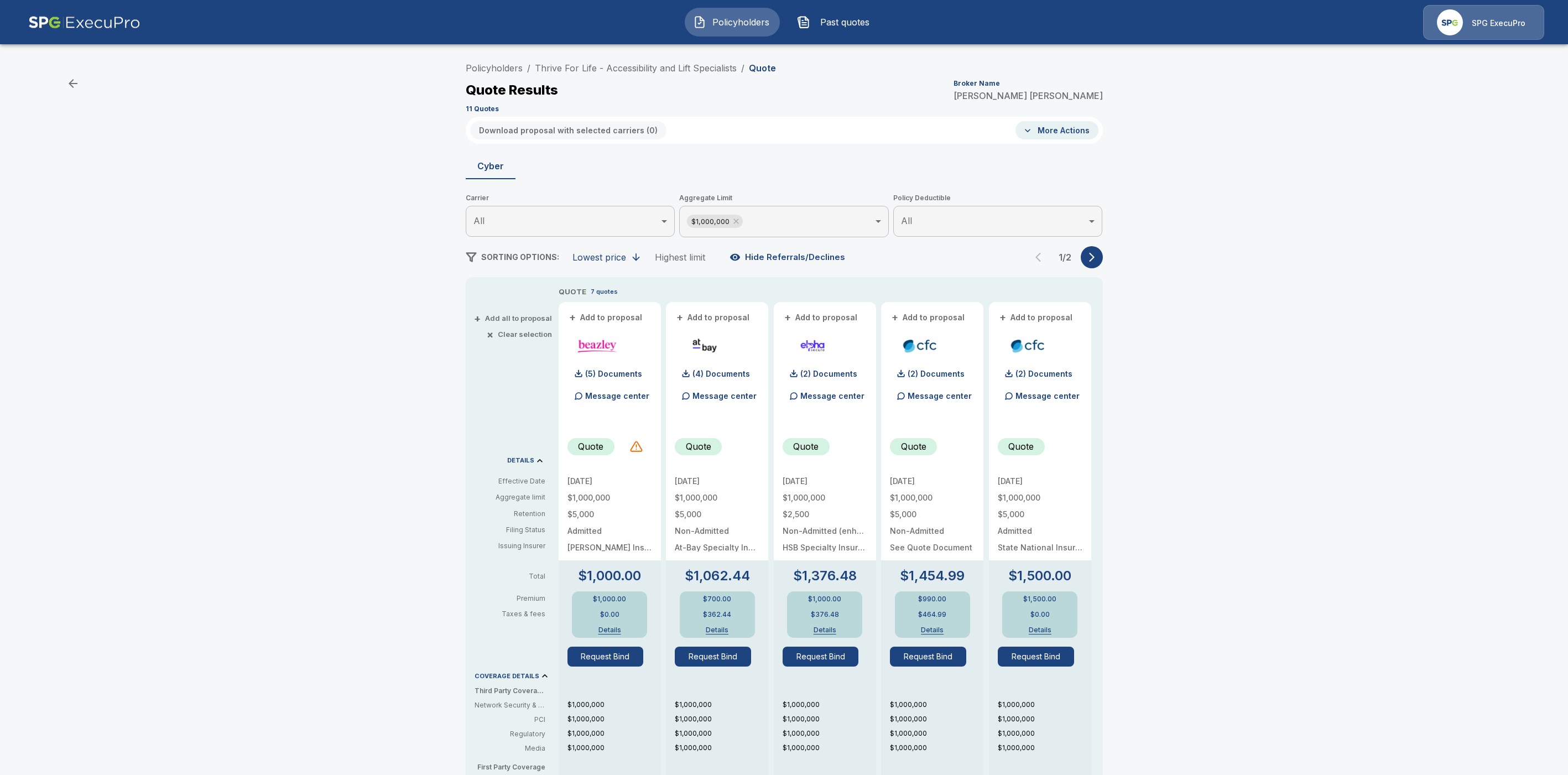
click at [758, 199] on span "Aggregate Limit" at bounding box center [784, 198] width 210 height 11
click at [775, 211] on body "Policyholders Past quotes SPG ExecuPro Policyholders / Thrive For Life - Access…" at bounding box center [784, 563] width 1568 height 1125
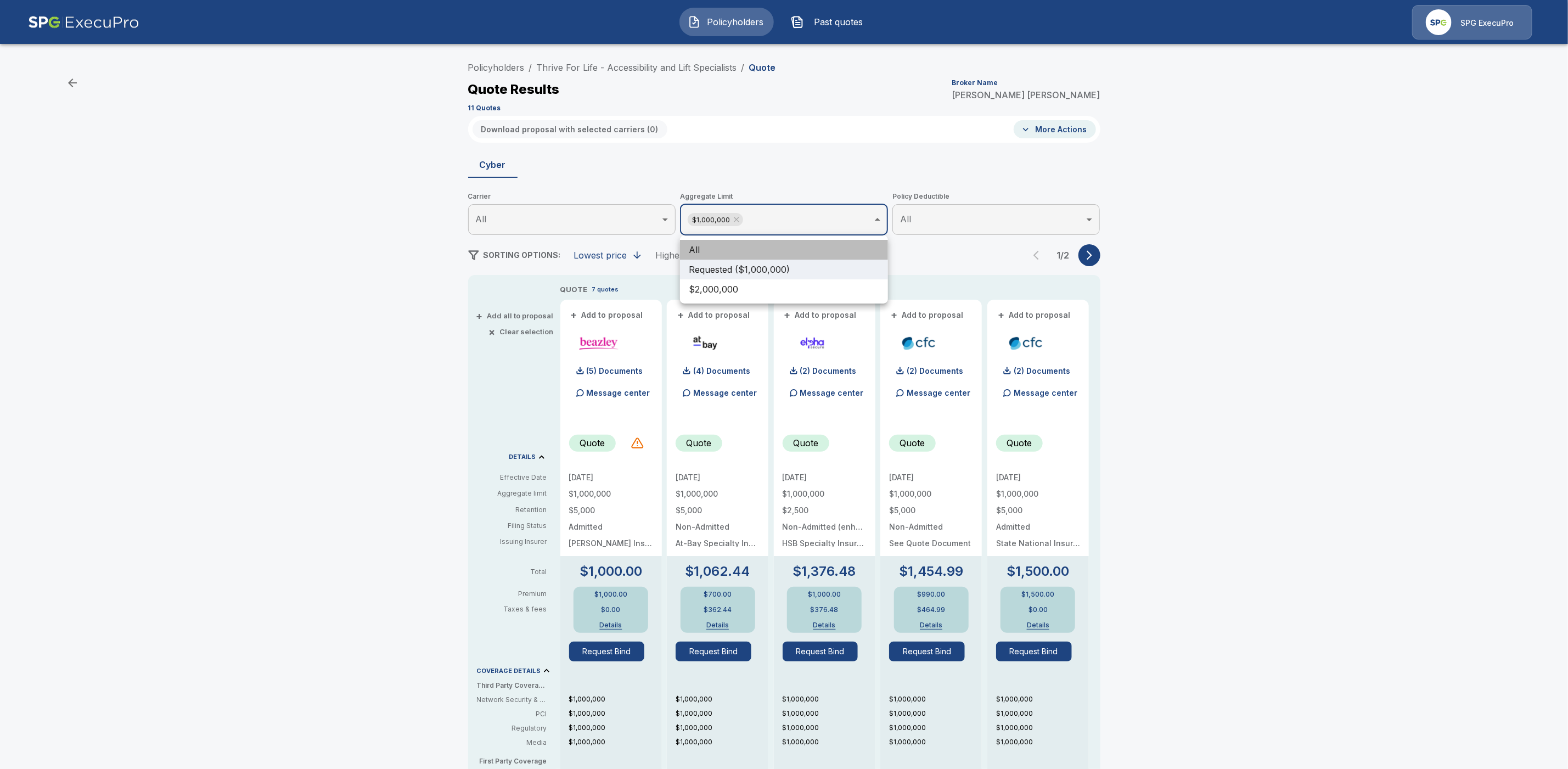
click at [765, 248] on li "All" at bounding box center [784, 250] width 208 height 19
click at [1234, 371] on div at bounding box center [784, 384] width 1568 height 769
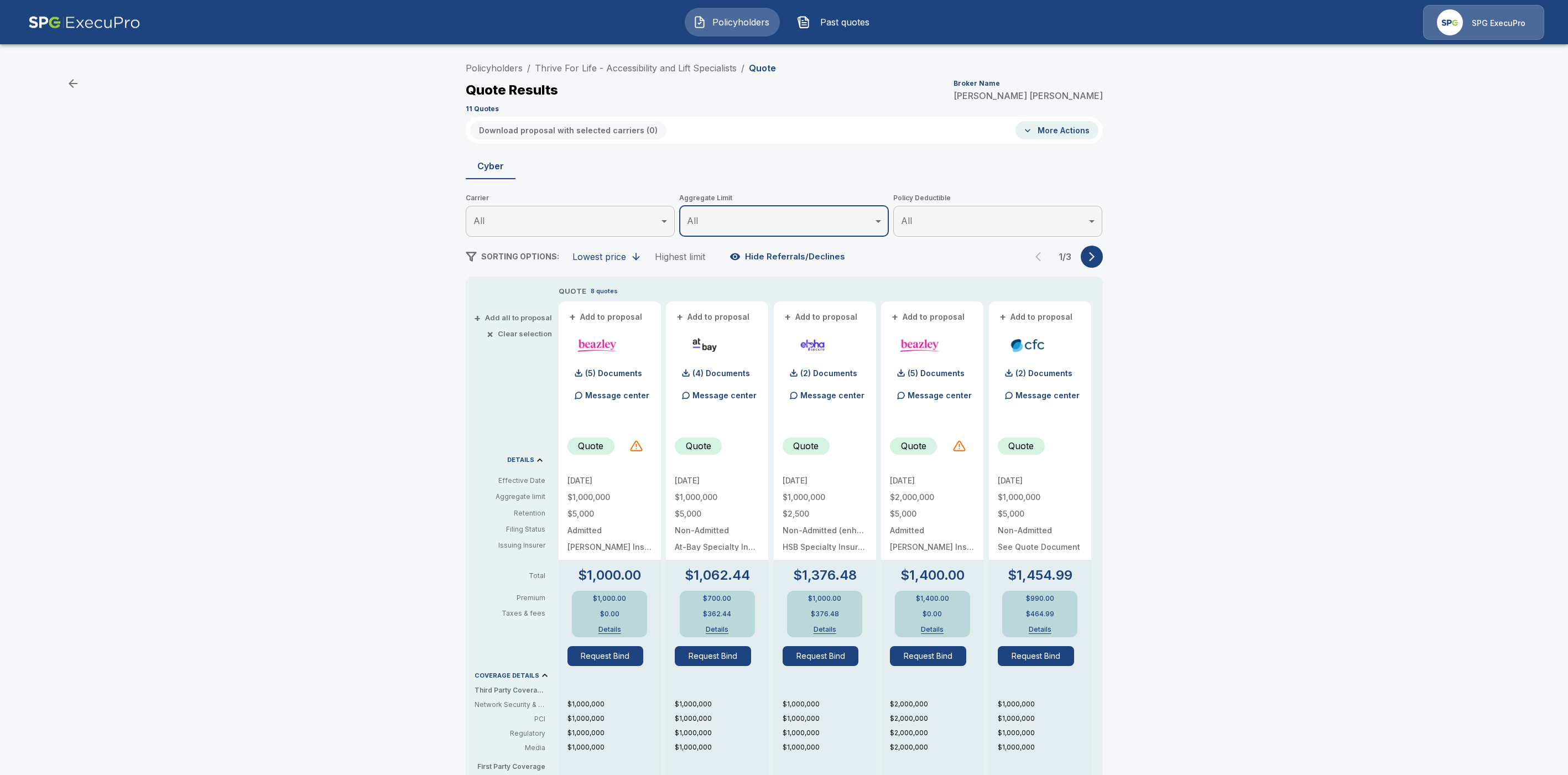
click at [1097, 255] on icon "button" at bounding box center [1092, 256] width 11 height 11
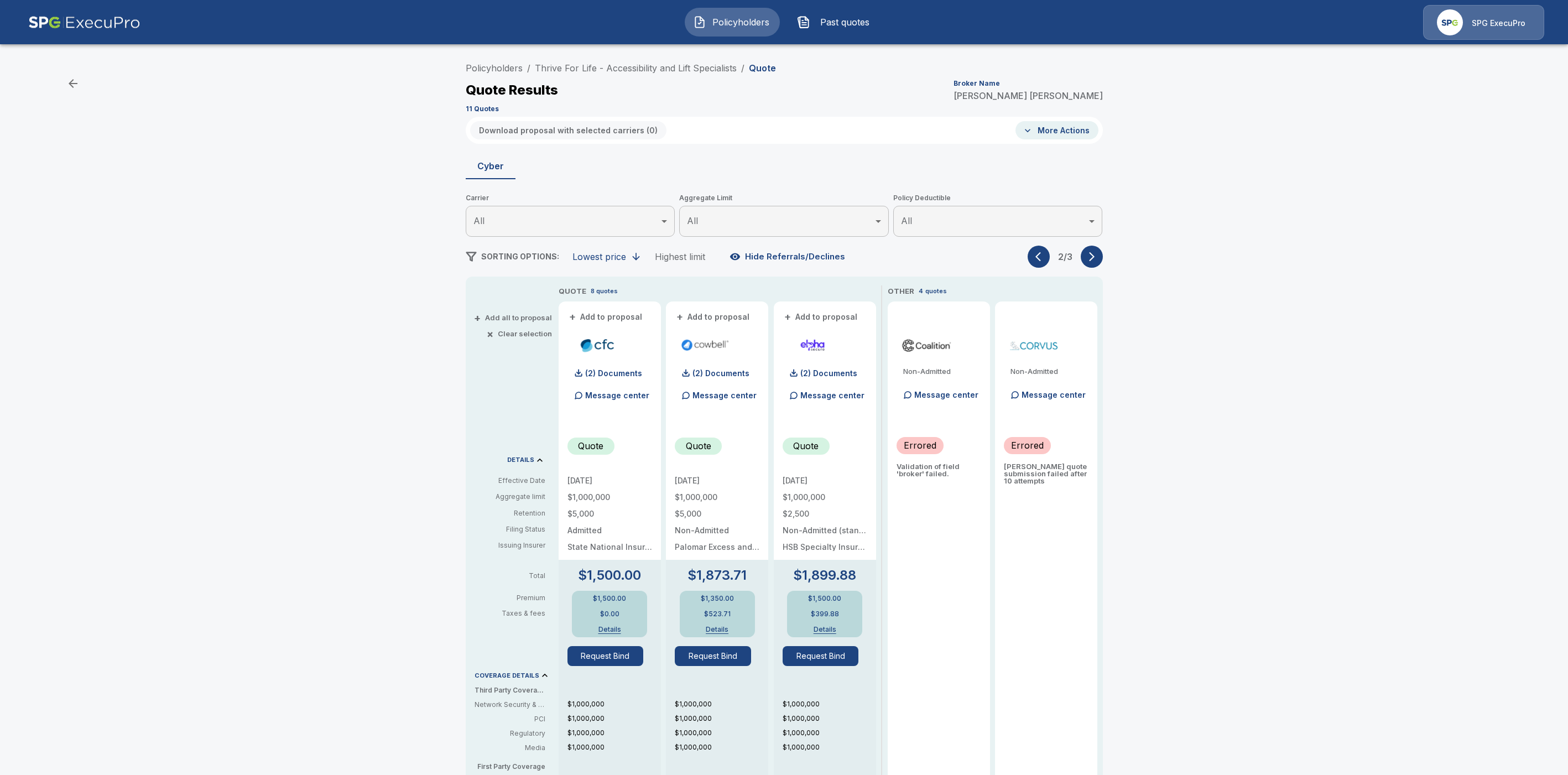
click at [1097, 255] on icon "button" at bounding box center [1092, 256] width 11 height 11
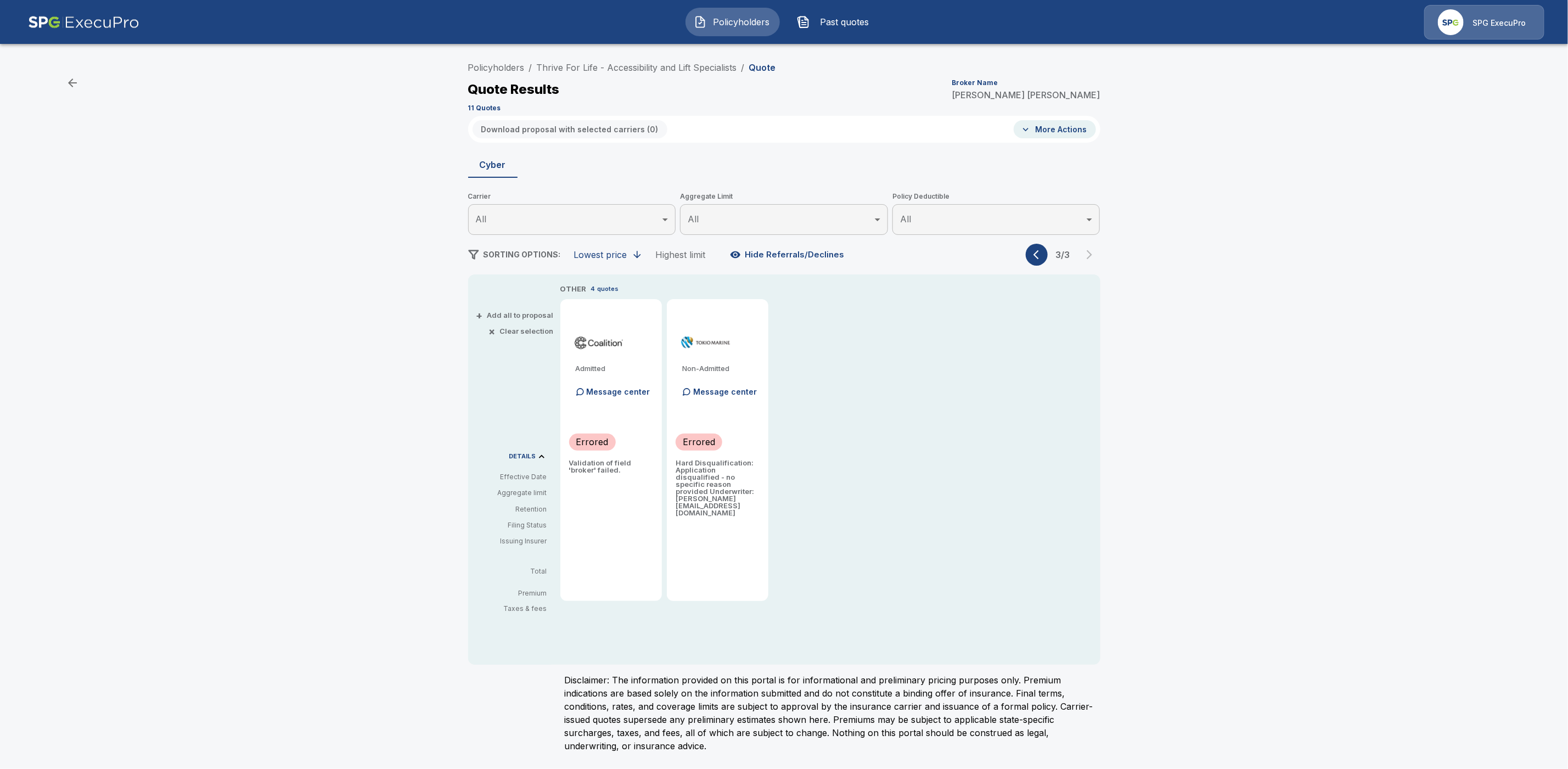
click at [1034, 257] on icon "button" at bounding box center [1039, 255] width 11 height 11
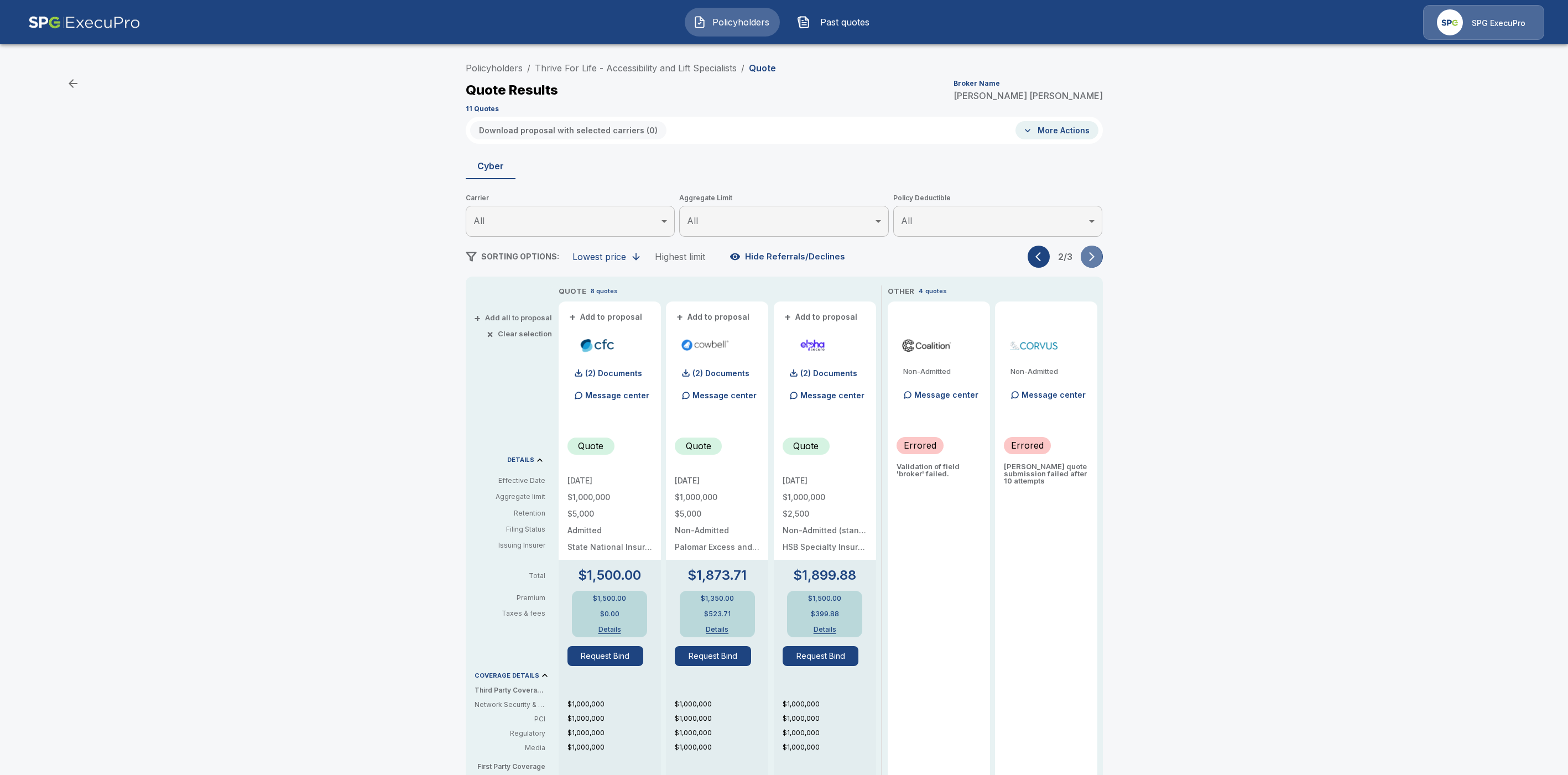
click at [1097, 255] on icon "button" at bounding box center [1092, 256] width 11 height 11
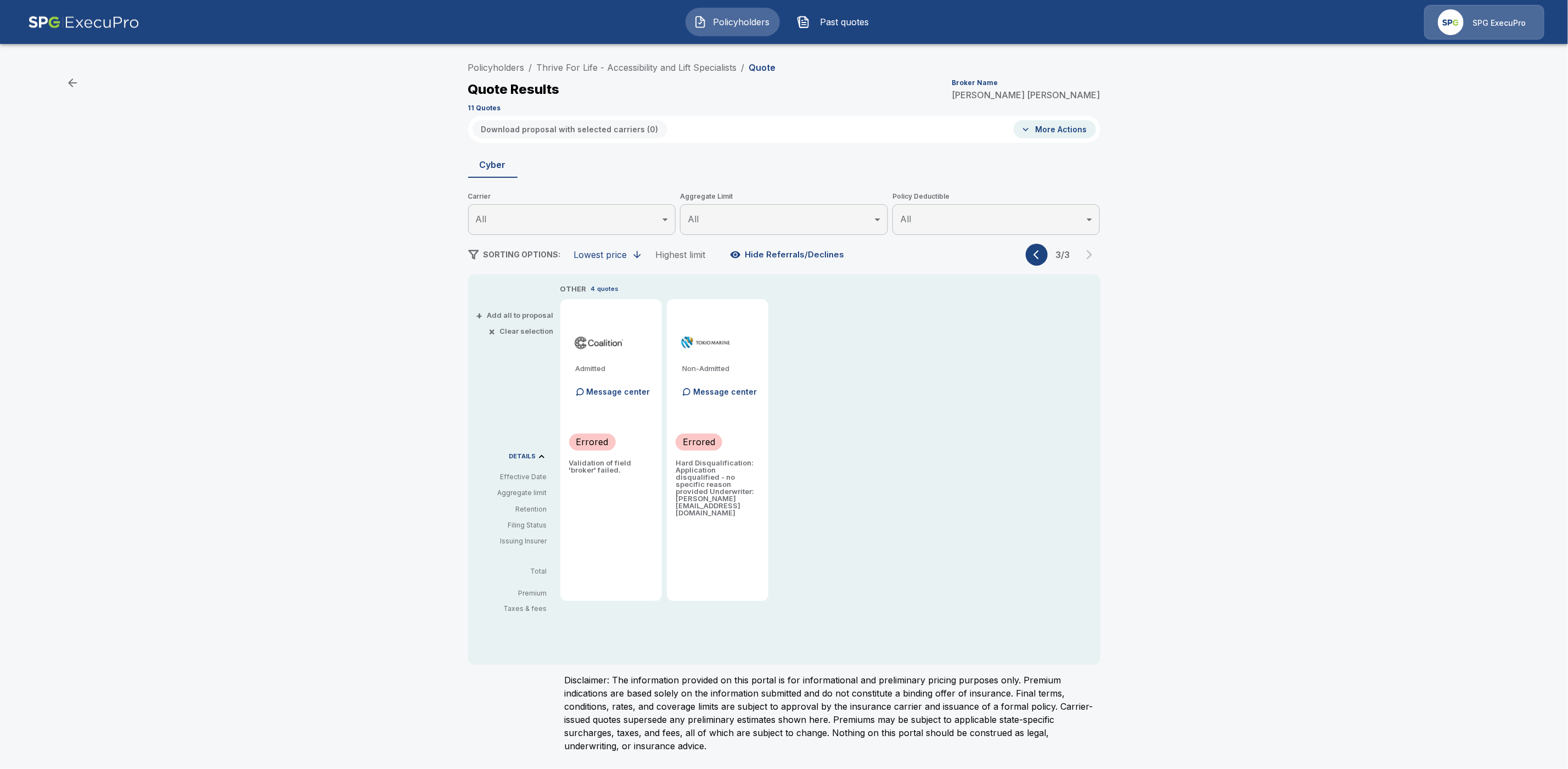
click at [1039, 255] on icon "button" at bounding box center [1039, 255] width 11 height 11
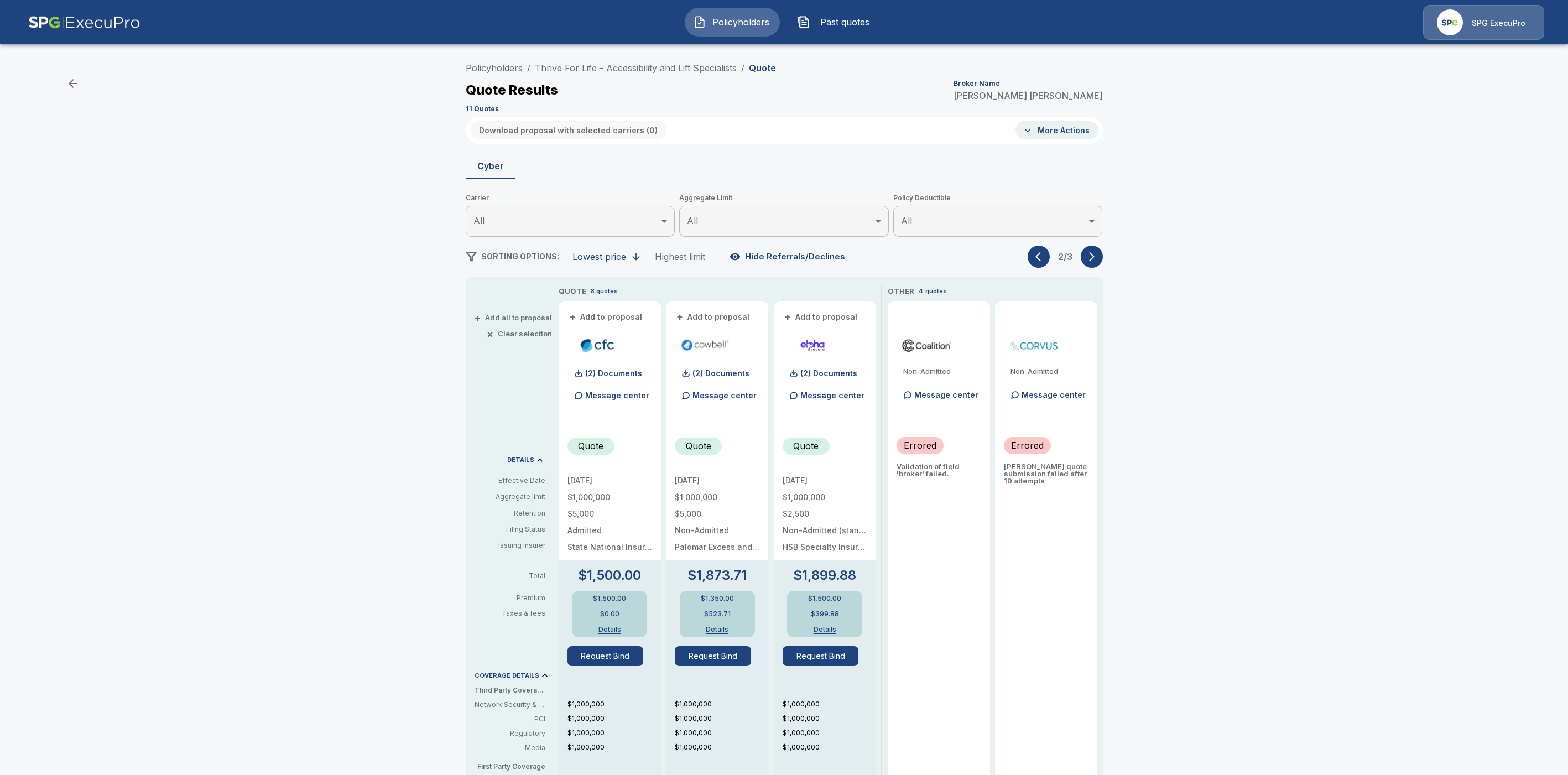
click at [1047, 260] on icon "button" at bounding box center [1041, 256] width 11 height 11
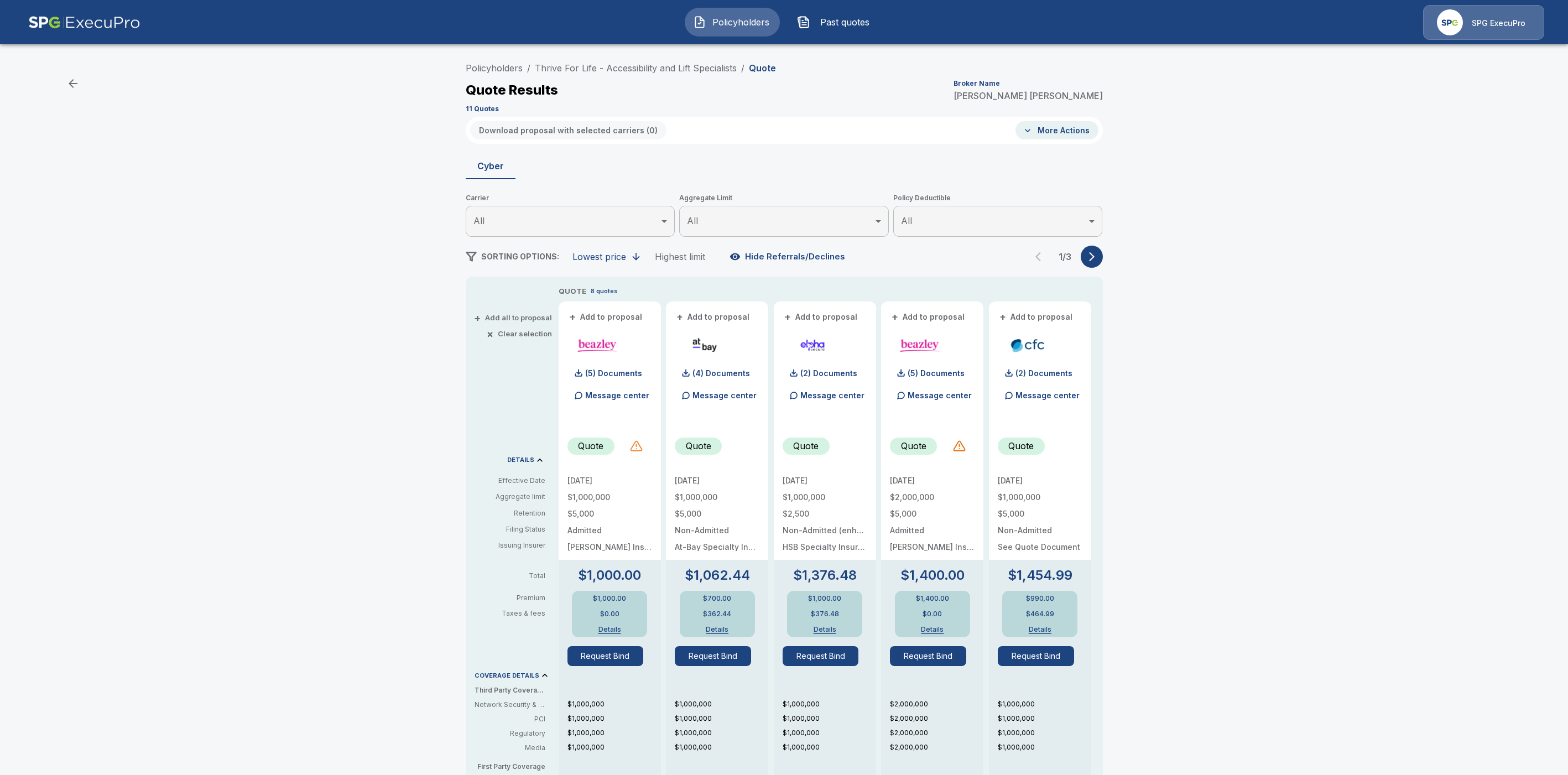
click at [641, 445] on div at bounding box center [637, 446] width 13 height 13
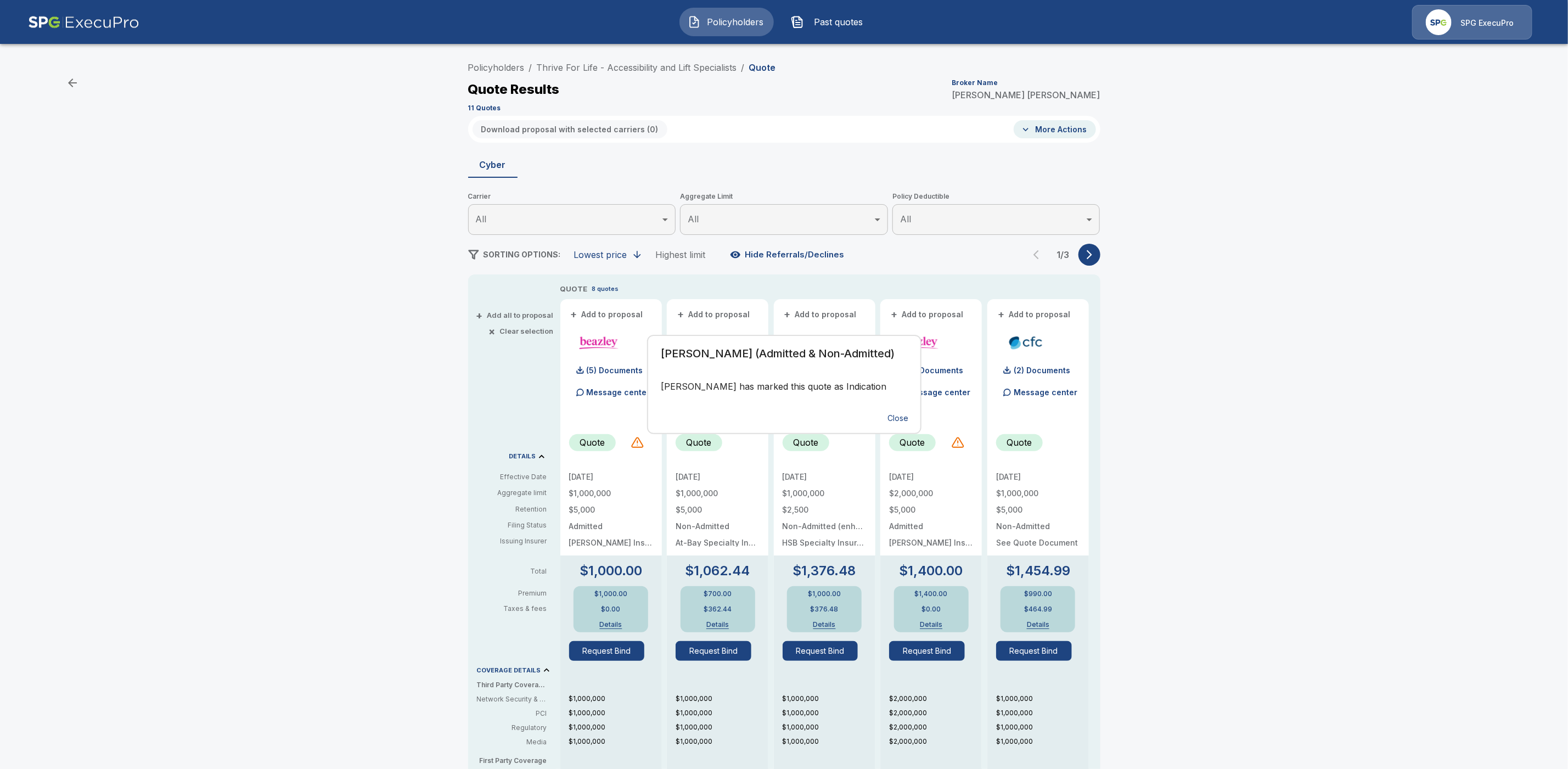
click at [1302, 384] on div "Beazley (Admitted & Non-Admitted) Beazley has marked this quote as Indication C…" at bounding box center [784, 384] width 1568 height 769
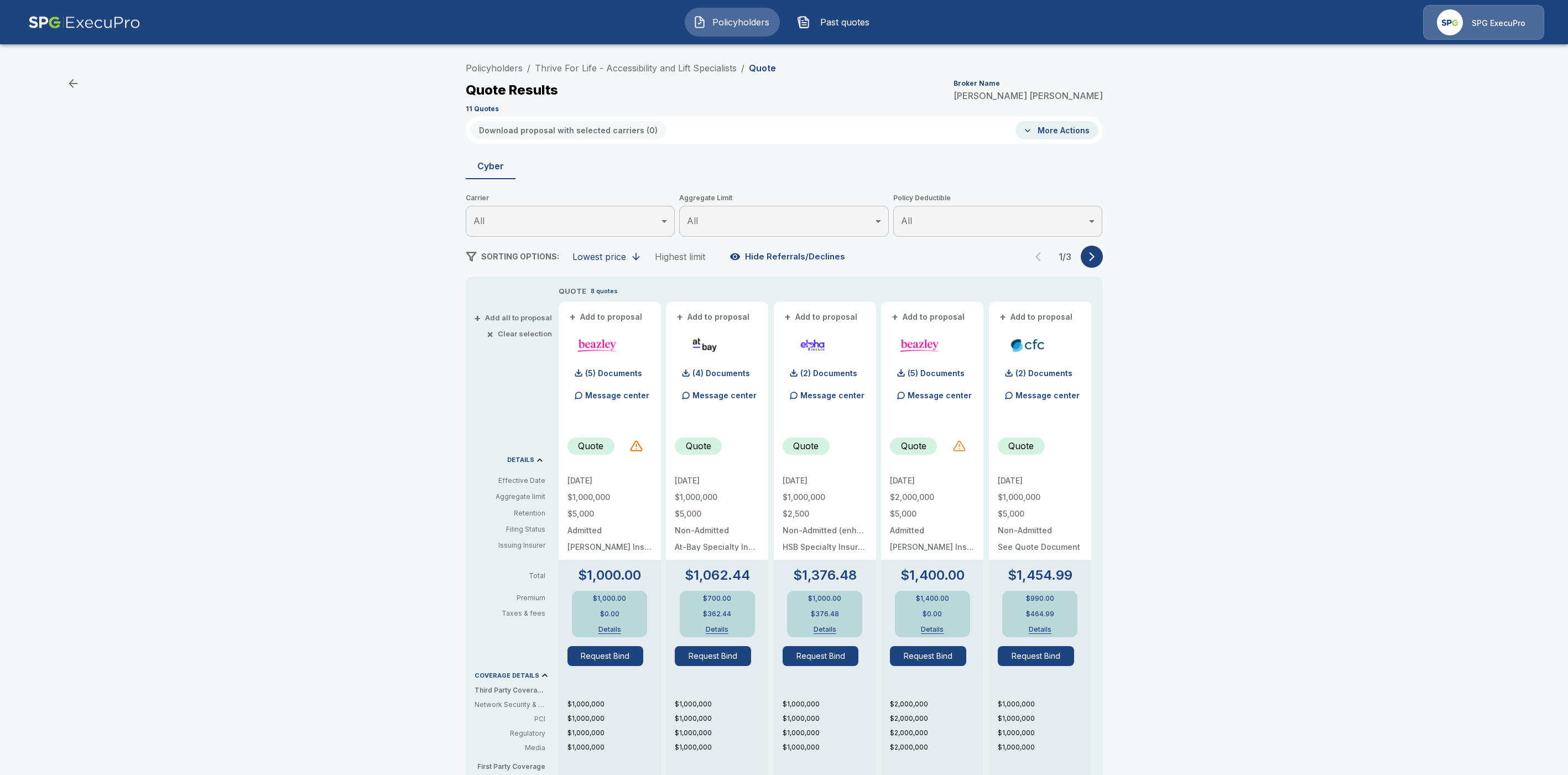
click at [965, 445] on div at bounding box center [959, 446] width 13 height 13
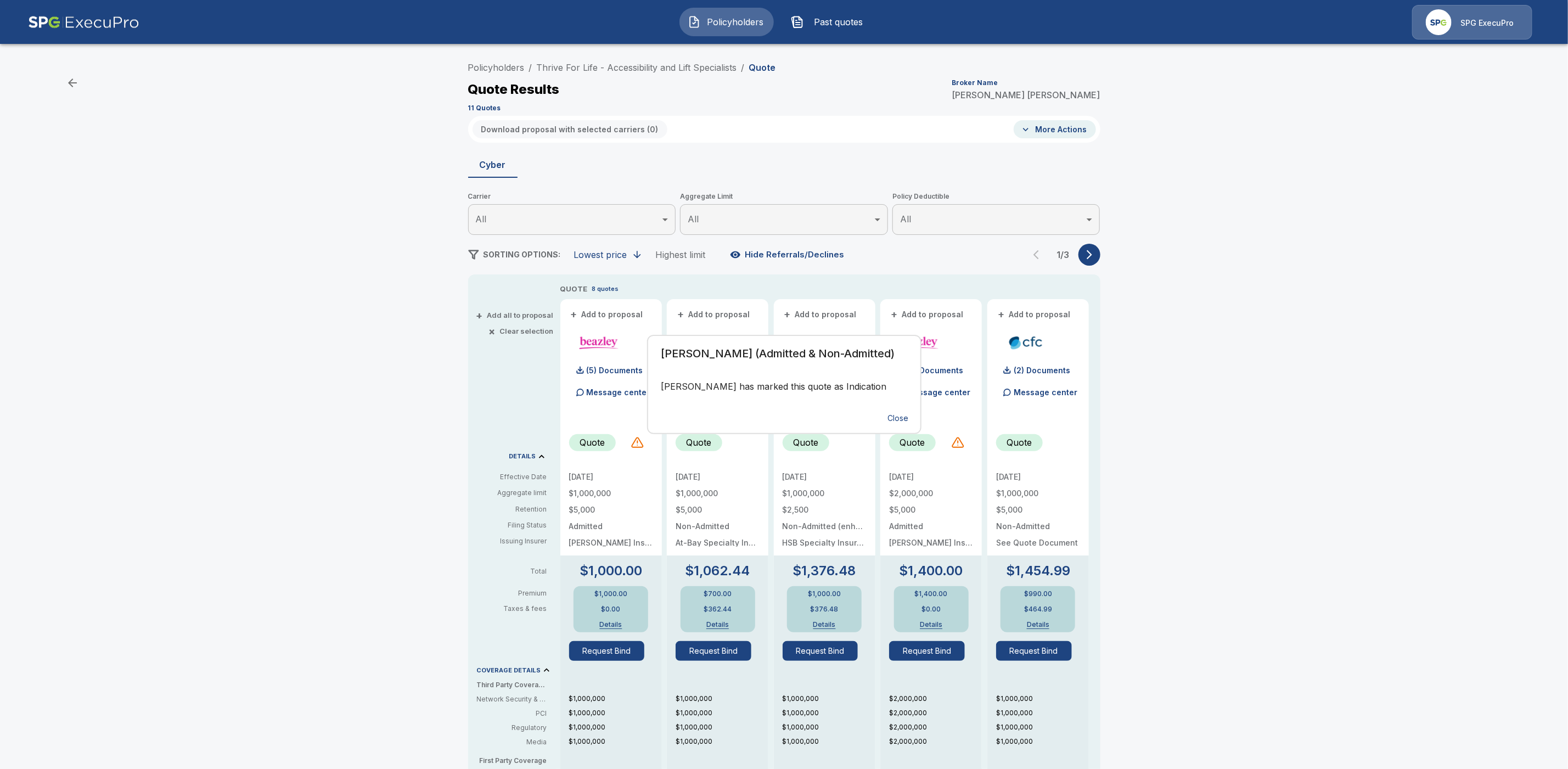
click at [1393, 429] on div "Beazley (Admitted & Non-Admitted) Beazley has marked this quote as Indication C…" at bounding box center [784, 384] width 1568 height 769
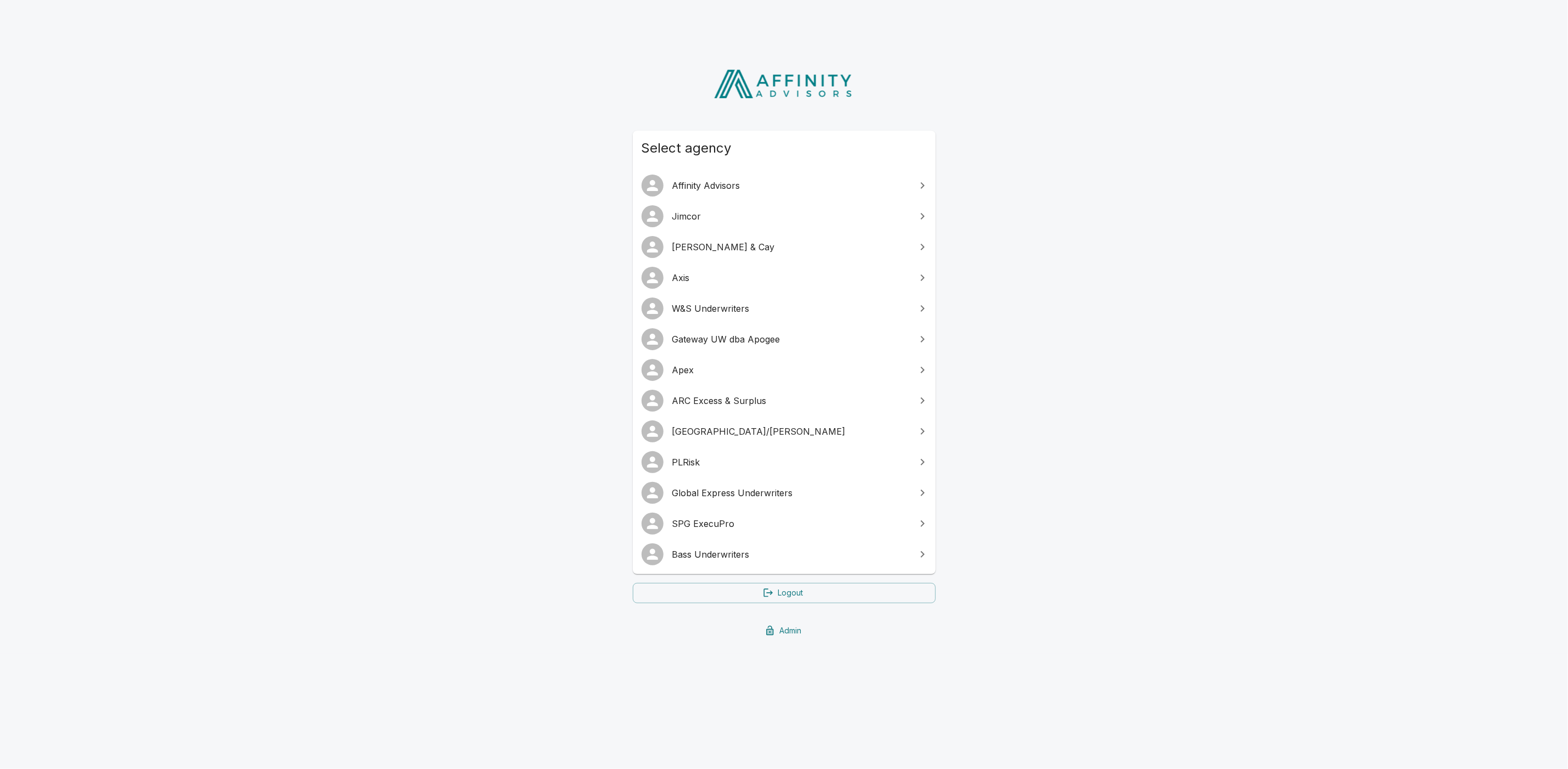
click at [667, 521] on div at bounding box center [657, 524] width 30 height 22
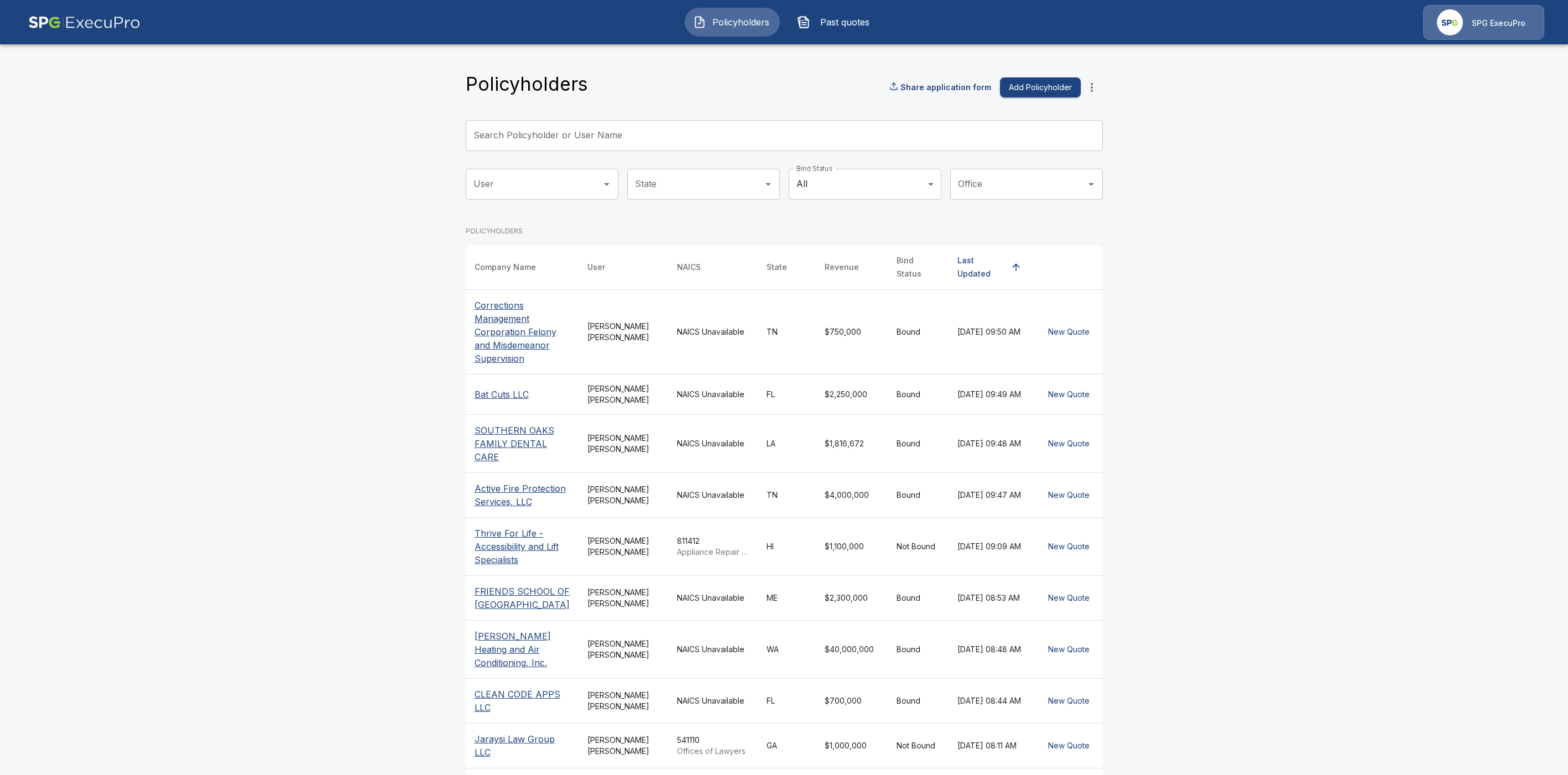
drag, startPoint x: 498, startPoint y: 336, endPoint x: 591, endPoint y: 343, distance: 93.3
click at [498, 336] on p "Corrections Management Corporation Felony and Misdemeanor Supervision" at bounding box center [522, 332] width 95 height 66
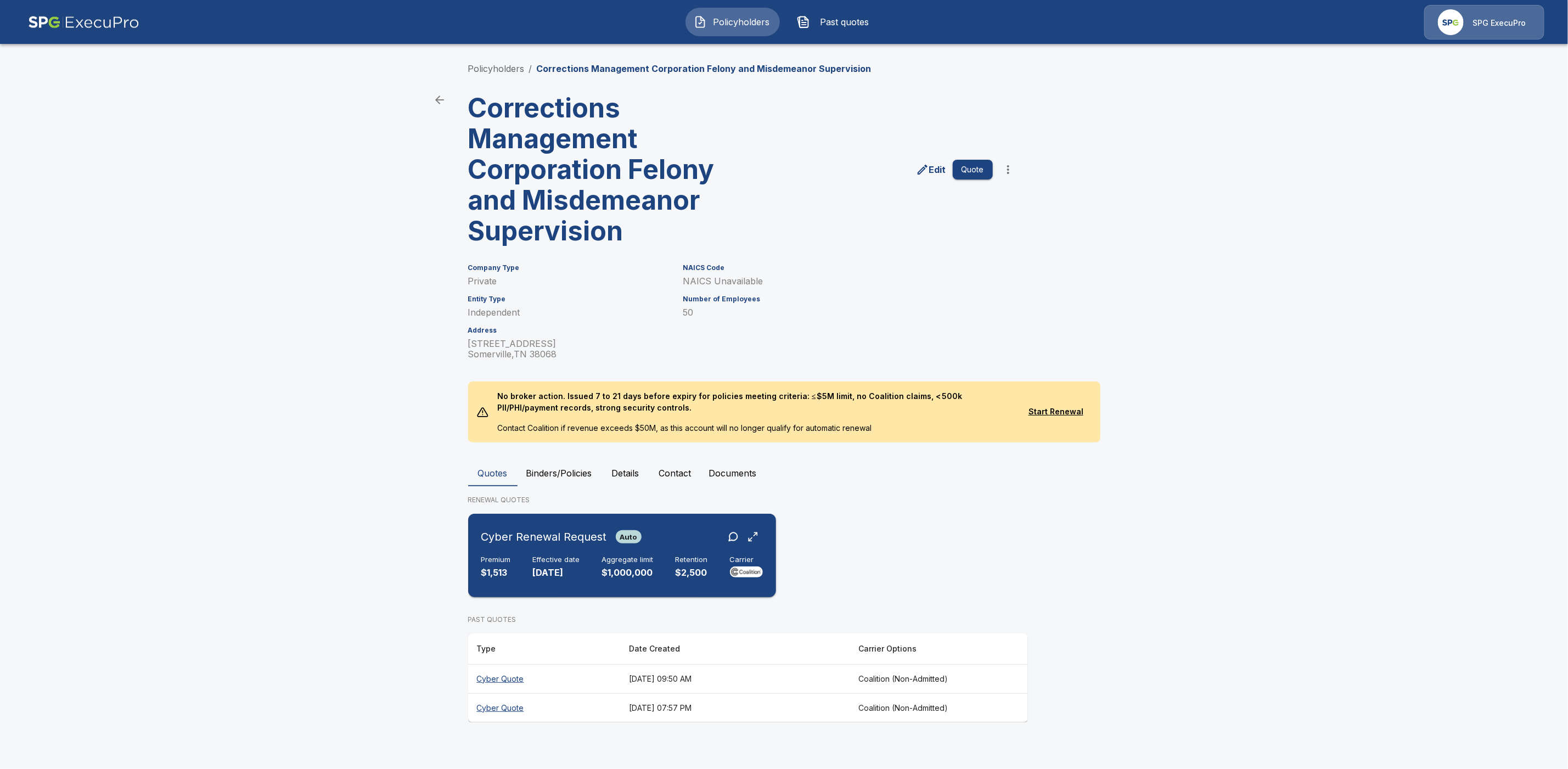
click at [589, 532] on h6 "Cyber Renewal Request" at bounding box center [544, 536] width 125 height 18
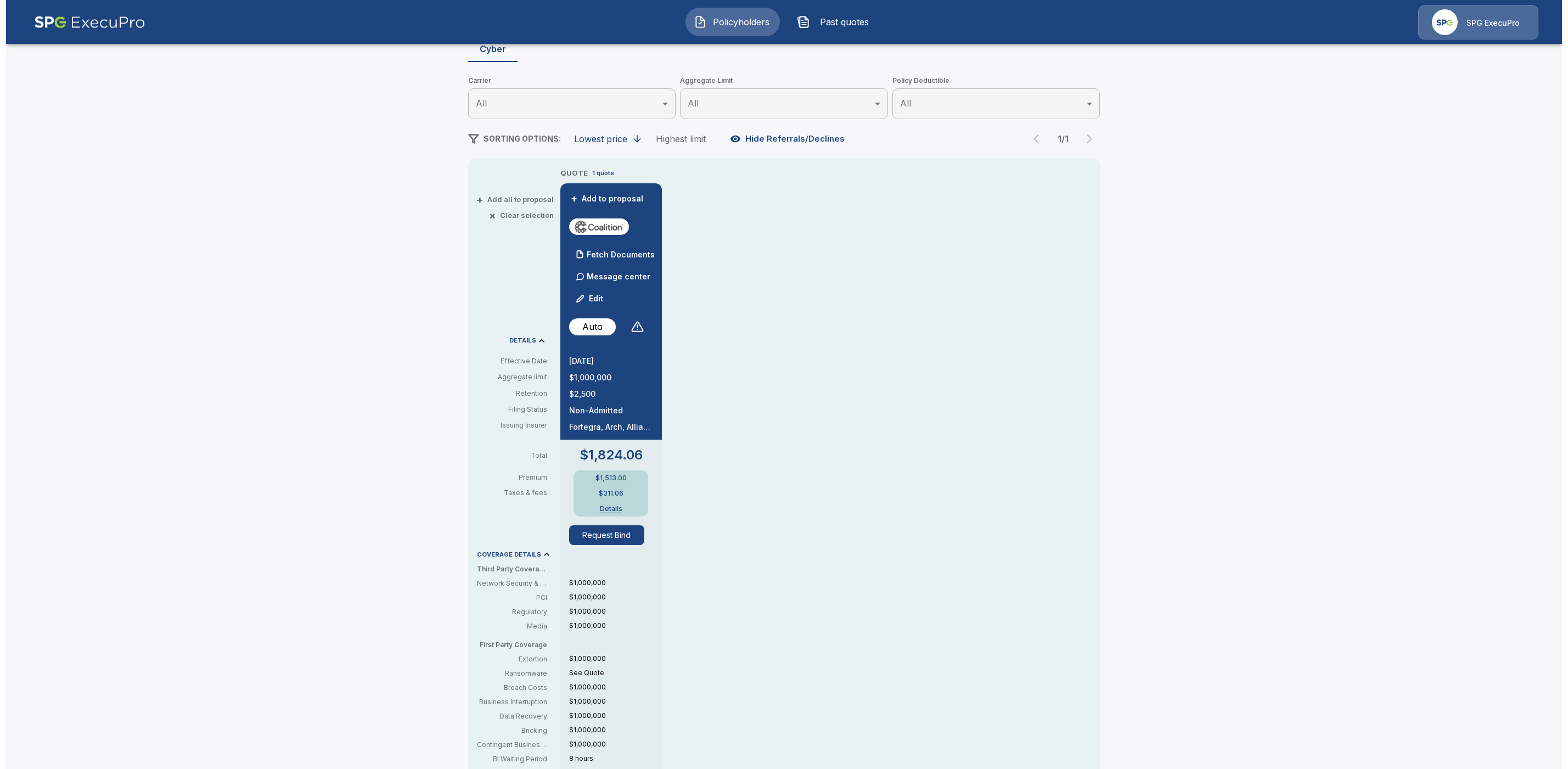
scroll to position [201, 0]
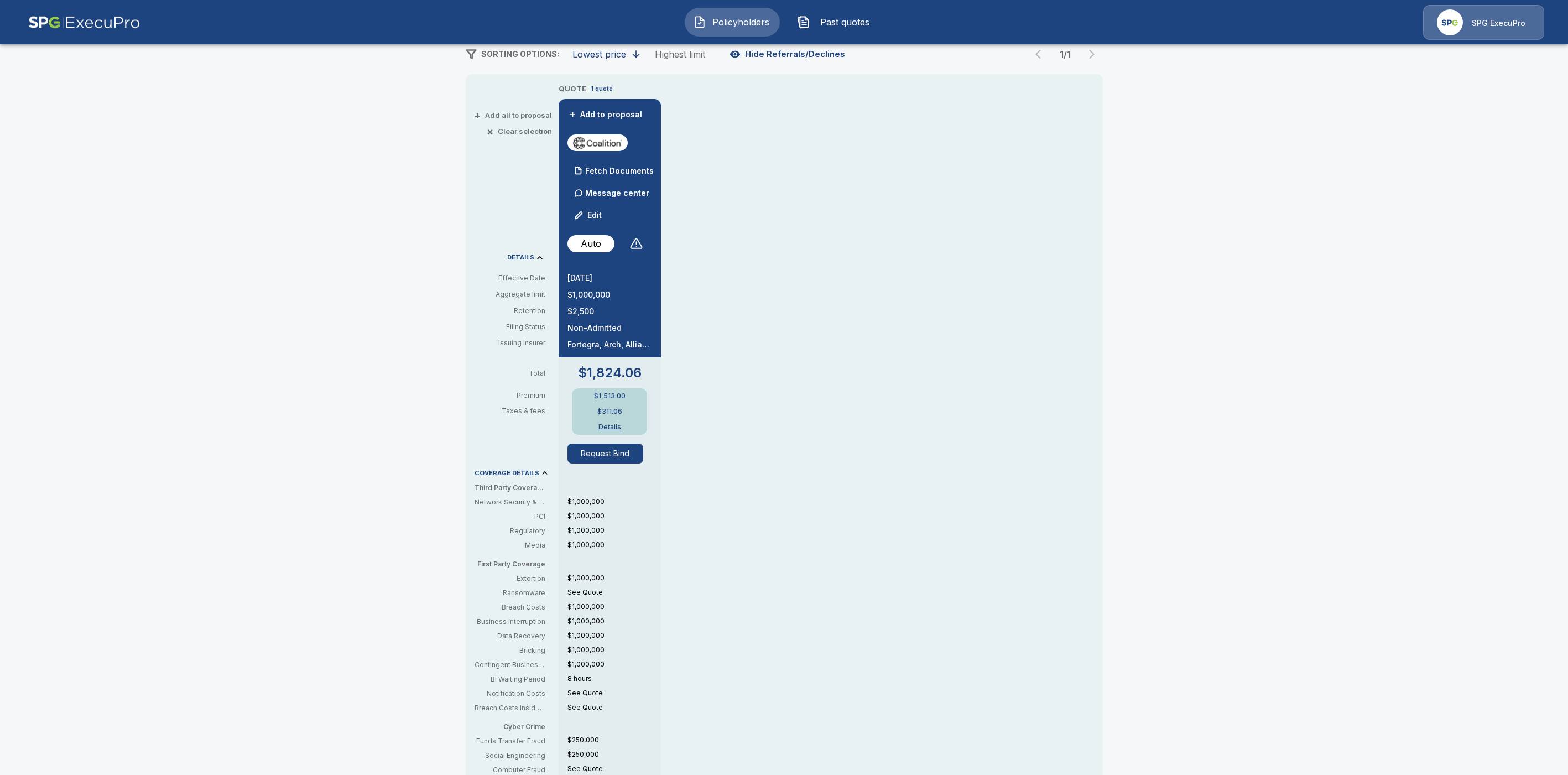
click at [620, 426] on button "Details" at bounding box center [610, 427] width 44 height 7
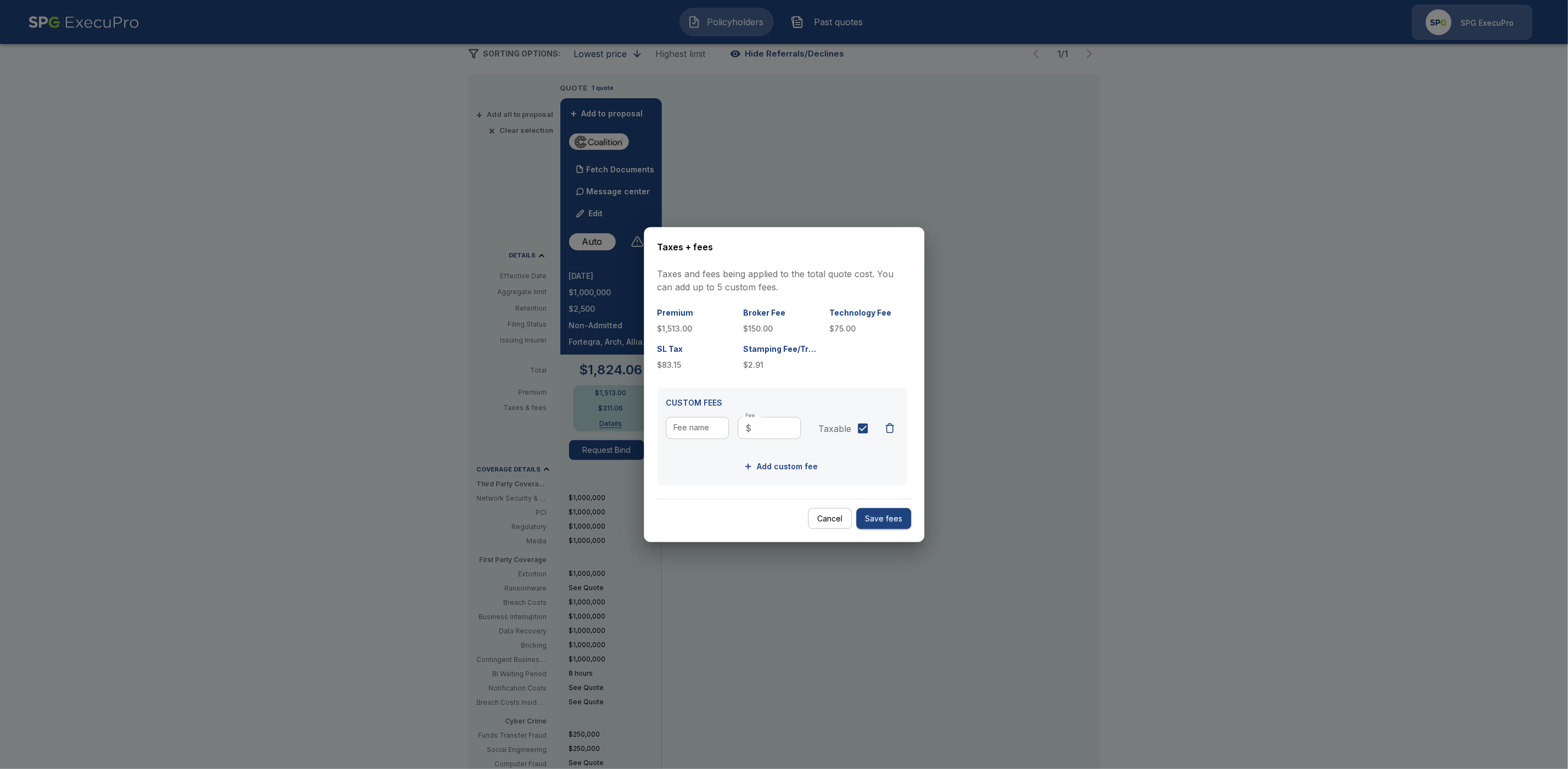
click at [827, 524] on button "Cancel" at bounding box center [830, 518] width 44 height 21
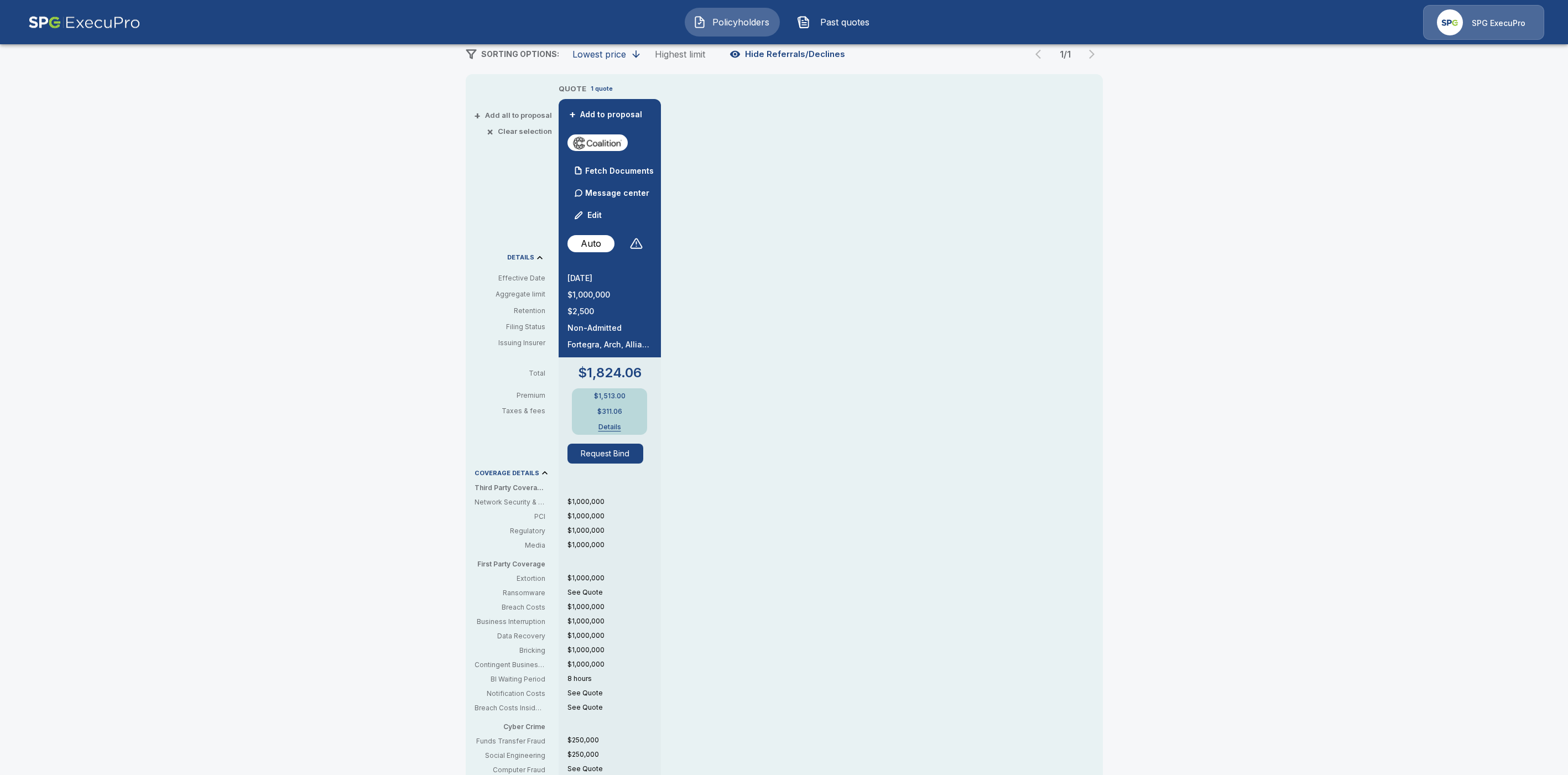
click at [613, 428] on button "Details" at bounding box center [610, 427] width 44 height 7
